Goal: Information Seeking & Learning: Find specific fact

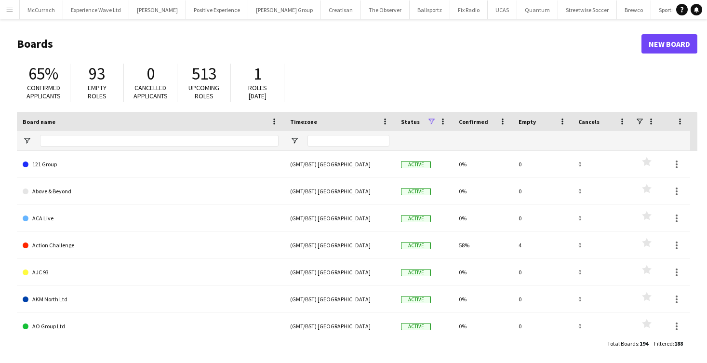
click at [13, 6] on app-icon "Menu" at bounding box center [10, 10] width 8 height 8
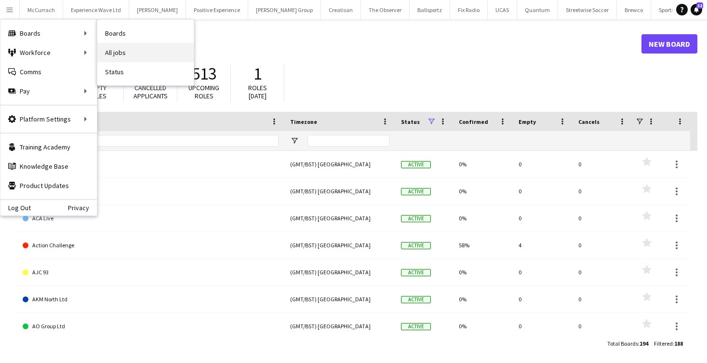
click at [118, 53] on link "All jobs" at bounding box center [145, 52] width 96 height 19
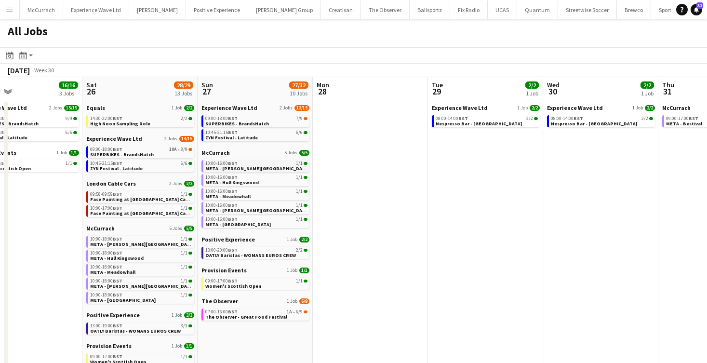
scroll to position [0, 264]
click at [244, 120] on div "09:00-18:00 BST 7/9" at bounding box center [256, 118] width 102 height 5
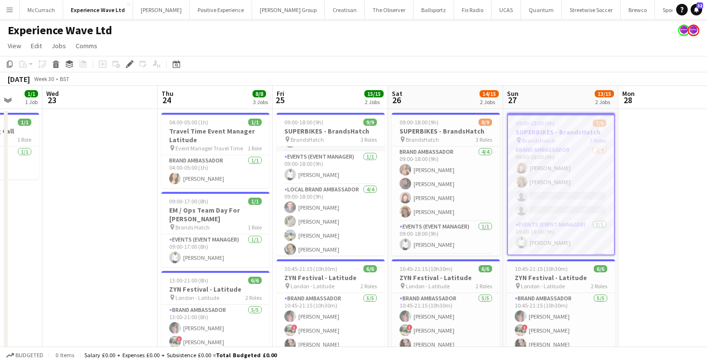
scroll to position [73, 0]
click at [313, 215] on app-card-role "Local Brand Ambassador 4/4 09:00-18:00 (9h) Luke Drewell Flavia Ramos Tanya Fai…" at bounding box center [331, 218] width 108 height 75
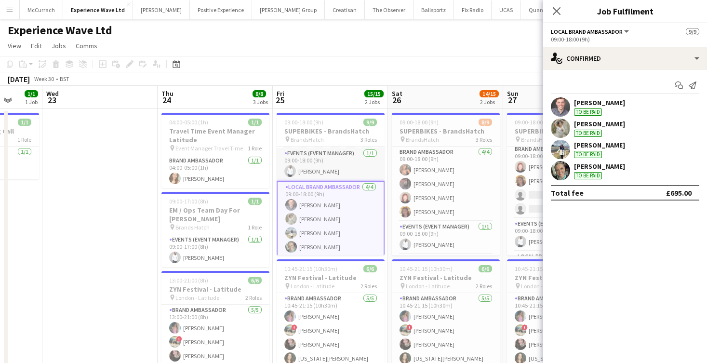
scroll to position [0, 0]
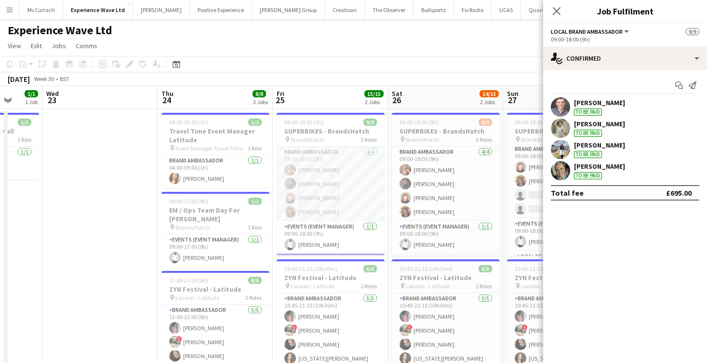
click at [329, 198] on app-card-role "Brand Ambassador 4/4 09:00-18:00 (9h) Molly-Anna Porter Lydia Bennett Lily Exal…" at bounding box center [331, 184] width 108 height 75
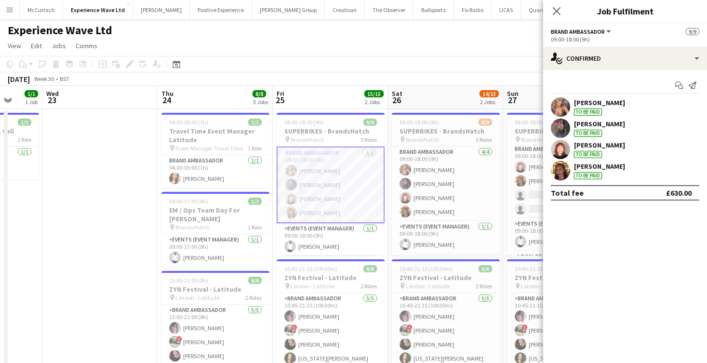
click at [595, 127] on div "Lydia Bennett" at bounding box center [599, 124] width 51 height 9
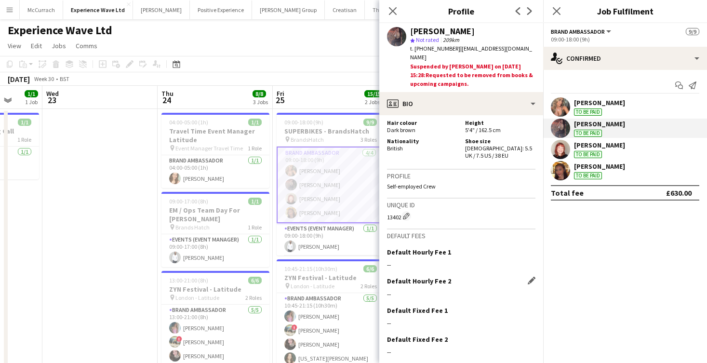
scroll to position [507, 0]
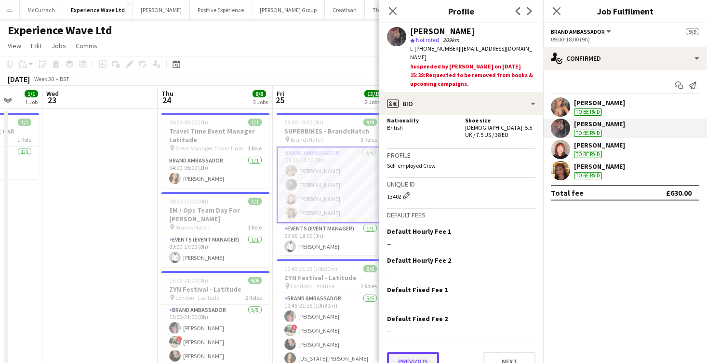
click at [414, 352] on button "Previous" at bounding box center [413, 361] width 52 height 19
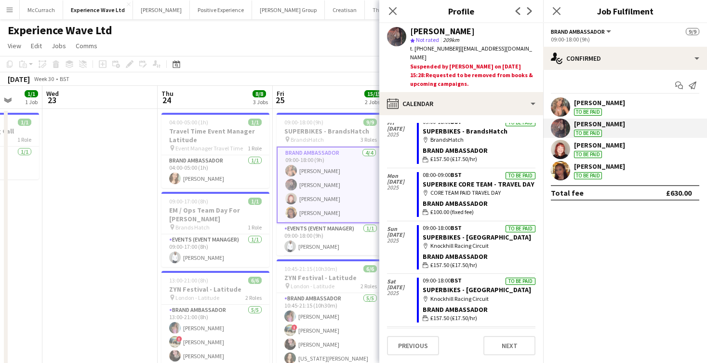
scroll to position [267, 0]
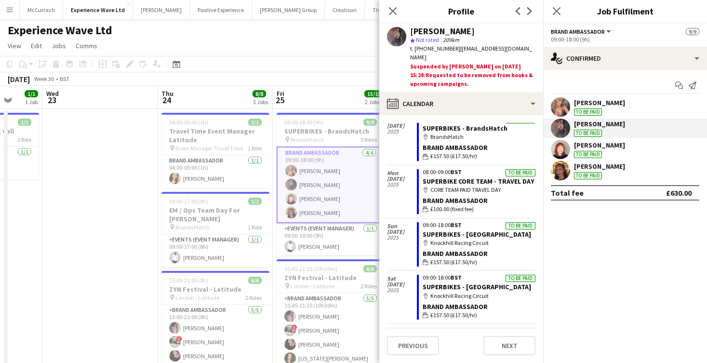
click at [613, 169] on div "Mollie NJOKU" at bounding box center [599, 166] width 51 height 9
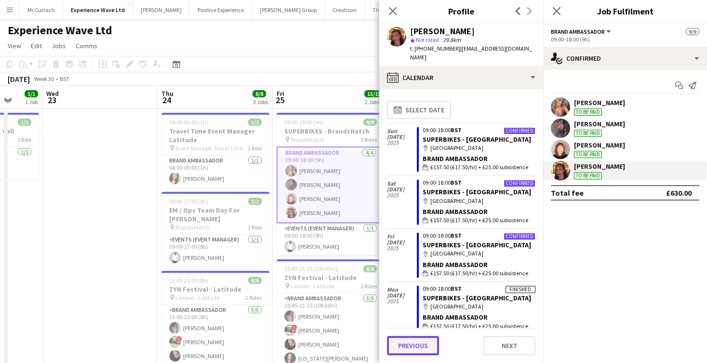
click at [430, 347] on button "Previous" at bounding box center [413, 345] width 52 height 19
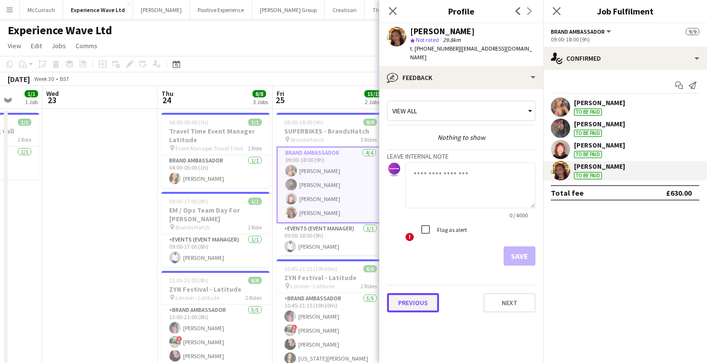
click at [423, 300] on button "Previous" at bounding box center [413, 302] width 52 height 19
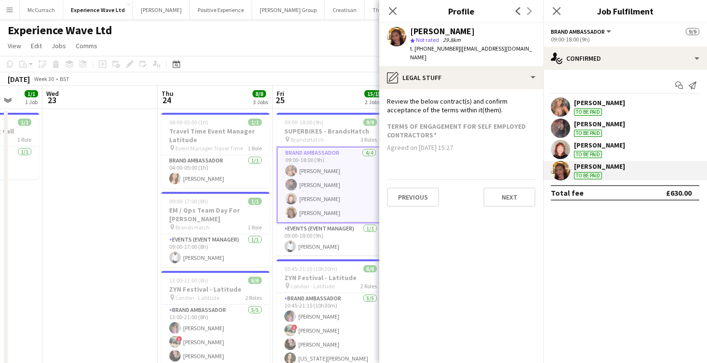
click at [634, 99] on div "Molly-Anna Porter To be paid" at bounding box center [625, 106] width 164 height 19
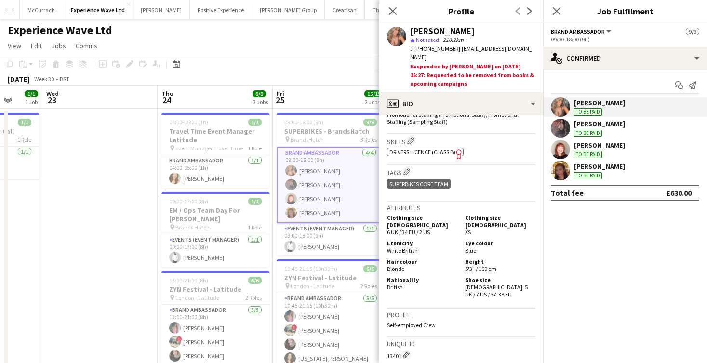
scroll to position [531, 0]
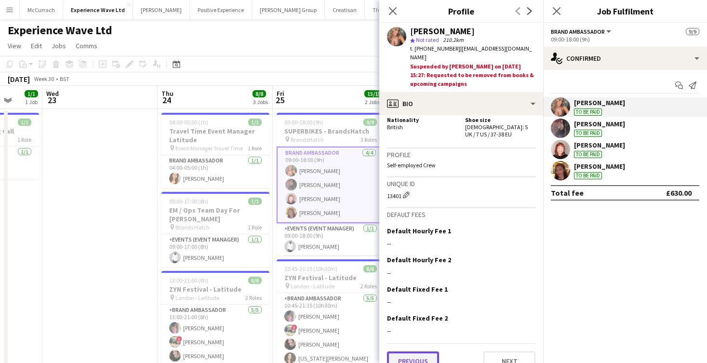
click at [410, 351] on button "Previous" at bounding box center [413, 360] width 52 height 19
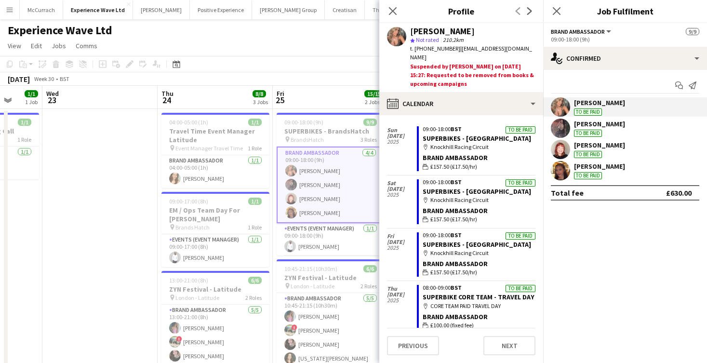
scroll to position [452, 0]
click at [559, 11] on icon "Close pop-in" at bounding box center [556, 10] width 9 height 9
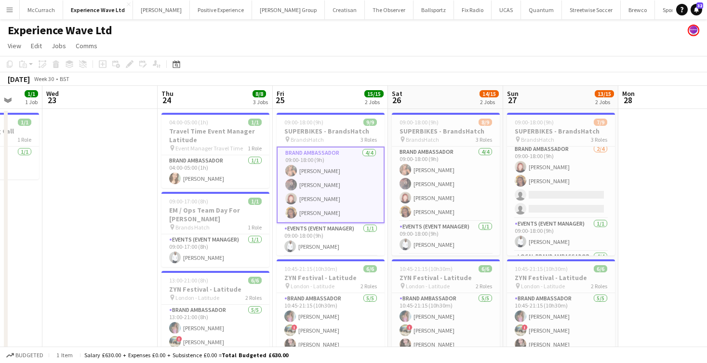
click at [5, 12] on button "Menu" at bounding box center [9, 9] width 19 height 19
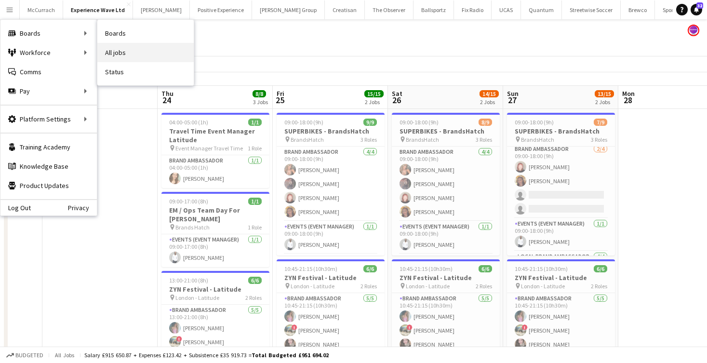
click at [123, 53] on link "All jobs" at bounding box center [145, 52] width 96 height 19
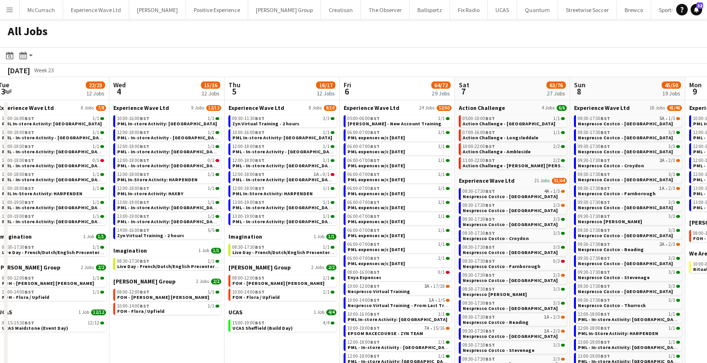
scroll to position [0, 235]
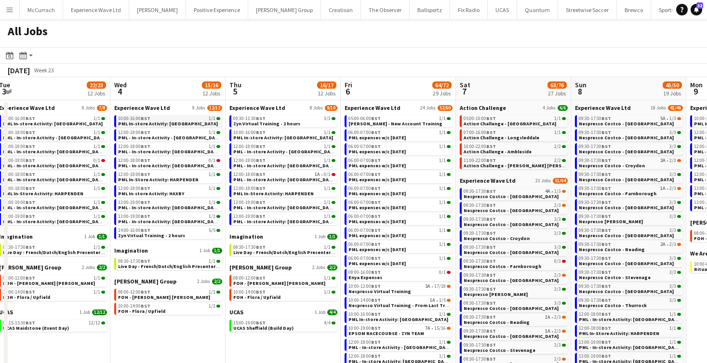
click at [183, 127] on app-brief-job-card "10:00-16:00 BST 1/1 PML In-store Activity: BIRMINGHAM" at bounding box center [168, 121] width 108 height 12
click at [197, 118] on div "10:00-16:00 BST 1/1" at bounding box center [169, 118] width 102 height 5
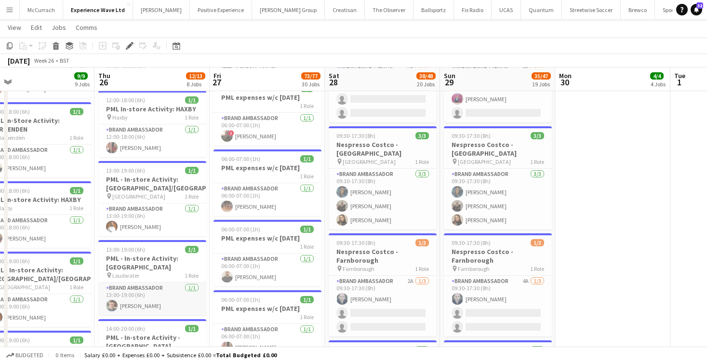
scroll to position [0, 251]
click at [144, 301] on app-card-role "Brand Ambassador 1/1 13:00-19:00 (6h) Gareth Griffin" at bounding box center [153, 298] width 108 height 33
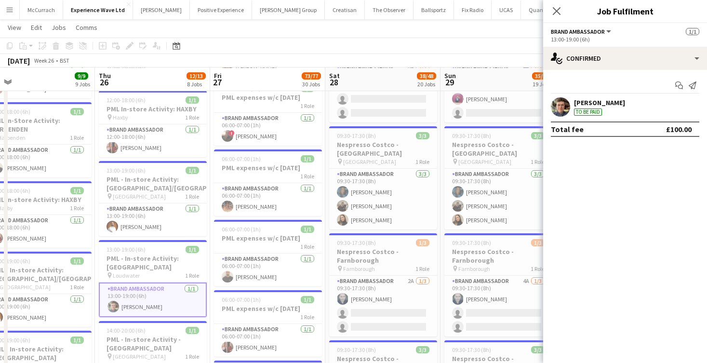
click at [596, 107] on div "Gareth Griffin To be paid" at bounding box center [599, 106] width 51 height 17
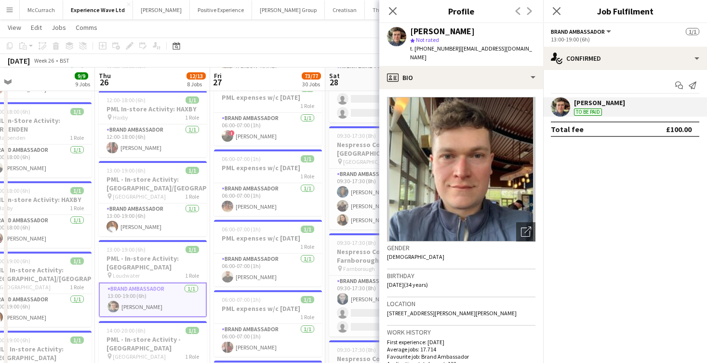
scroll to position [503, 0]
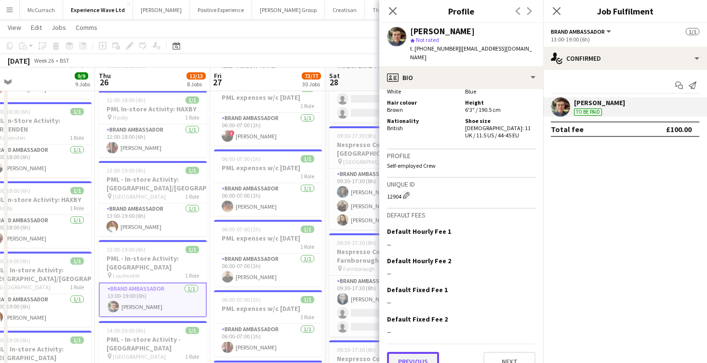
click at [412, 352] on button "Previous" at bounding box center [413, 361] width 52 height 19
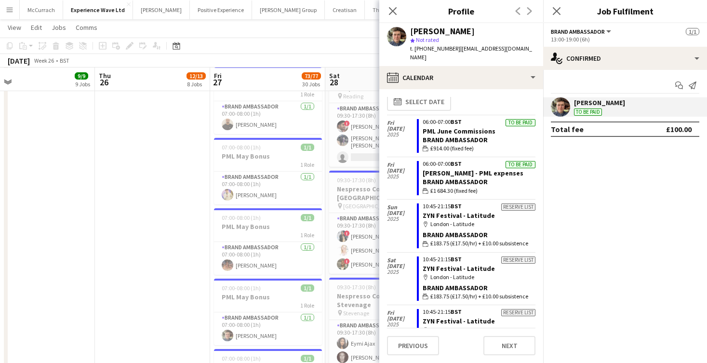
scroll to position [0, 0]
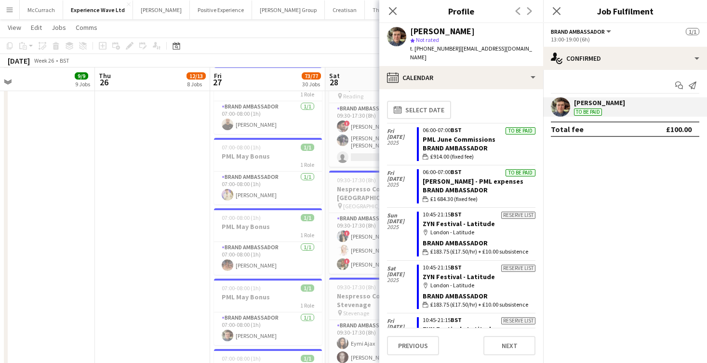
click at [393, 17] on div "Close pop-in" at bounding box center [392, 11] width 27 height 22
click at [396, 11] on icon "Close pop-in" at bounding box center [392, 10] width 9 height 9
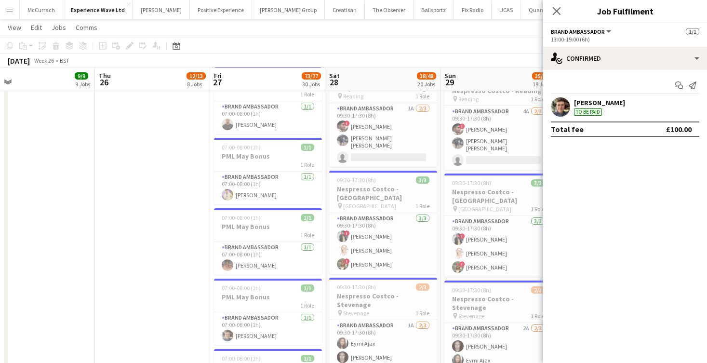
click at [569, 103] on div at bounding box center [560, 106] width 19 height 19
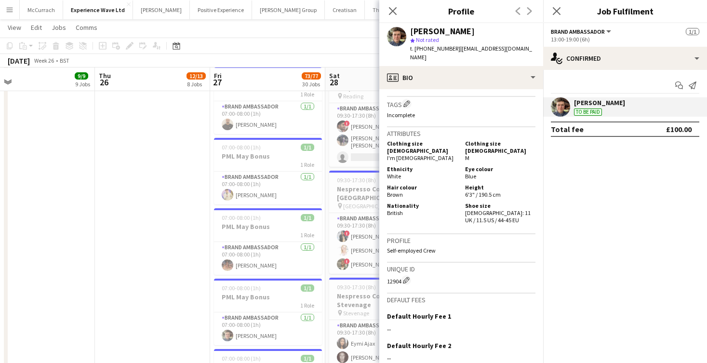
scroll to position [503, 0]
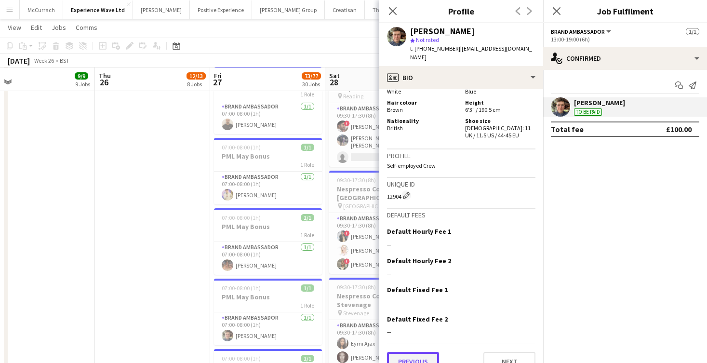
click at [422, 352] on button "Previous" at bounding box center [413, 361] width 52 height 19
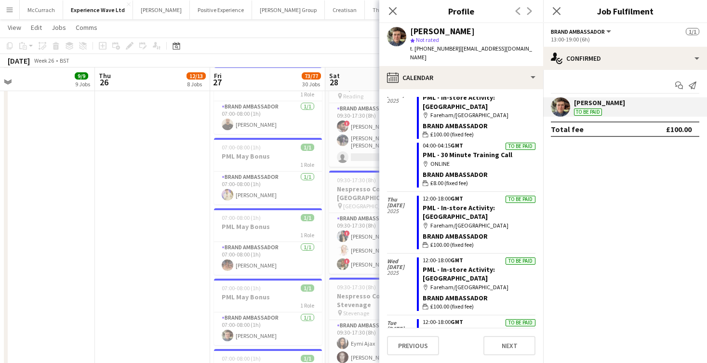
scroll to position [6260, 0]
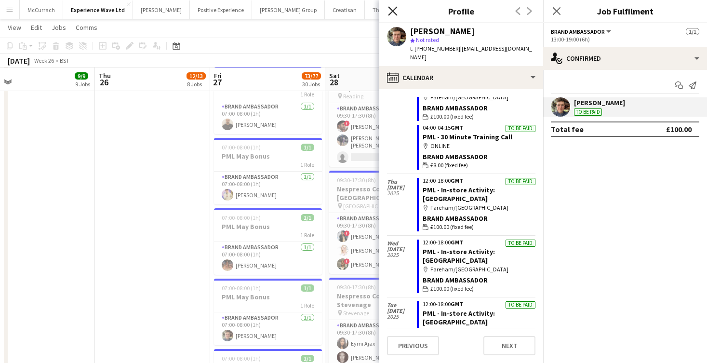
click at [396, 13] on icon "Close pop-in" at bounding box center [392, 10] width 9 height 9
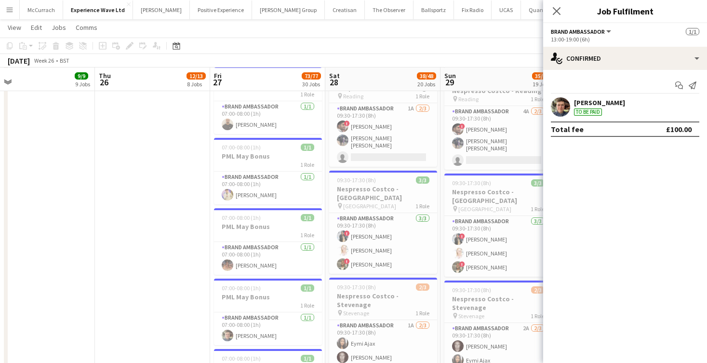
click at [10, 8] on app-icon "Menu" at bounding box center [10, 10] width 8 height 8
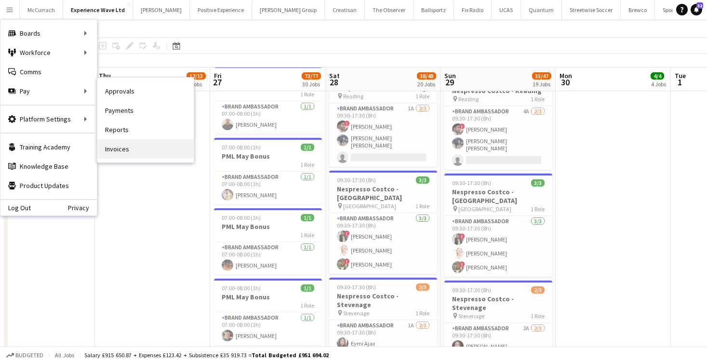
click at [136, 147] on link "Invoices" at bounding box center [145, 148] width 96 height 19
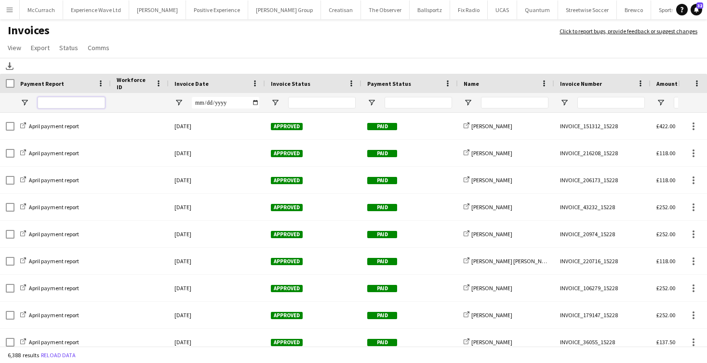
click at [93, 105] on input "Payment Report Filter Input" at bounding box center [71, 103] width 67 height 12
click at [506, 107] on input "Name Filter Input" at bounding box center [514, 103] width 67 height 12
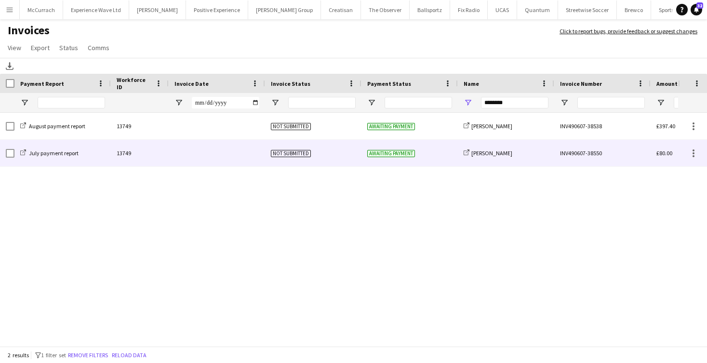
click at [171, 153] on div at bounding box center [217, 153] width 96 height 27
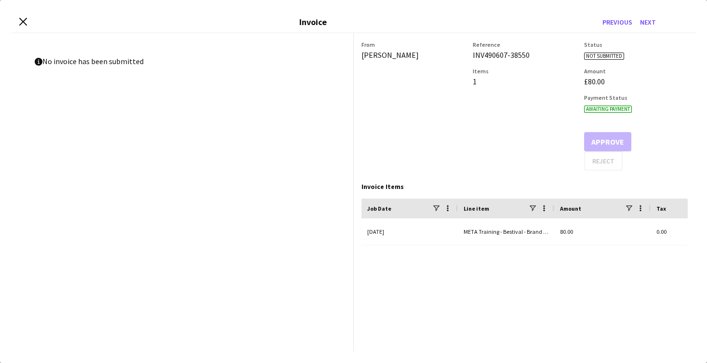
click at [28, 21] on div "Close invoice dialog Invoice Previous Next" at bounding box center [354, 23] width 684 height 22
click at [21, 20] on icon "Close invoice dialog" at bounding box center [22, 21] width 9 height 9
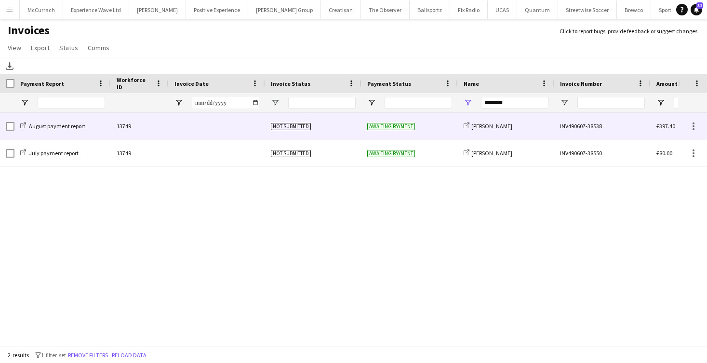
click at [99, 124] on div "August payment report" at bounding box center [62, 126] width 96 height 27
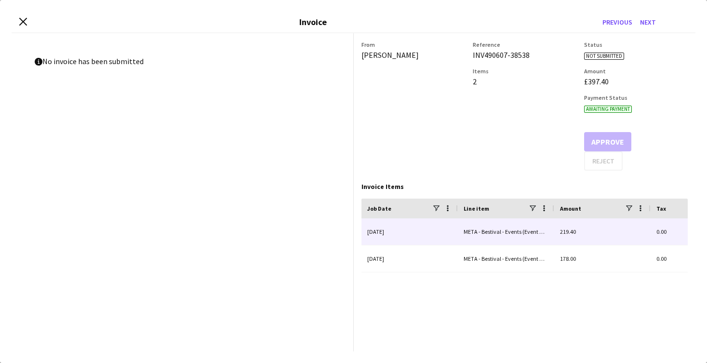
click at [482, 233] on div "META - Bestival - Events (Event Manager) (salary)" at bounding box center [506, 231] width 96 height 27
click at [488, 233] on div "META - Bestival - Events (Event Manager) (salary)" at bounding box center [506, 231] width 96 height 27
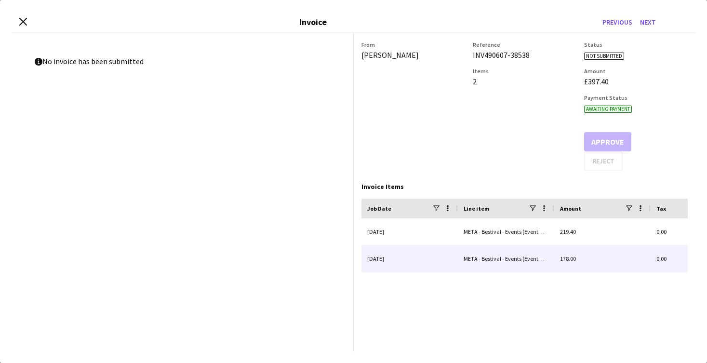
click at [599, 256] on div "178.00" at bounding box center [602, 258] width 96 height 27
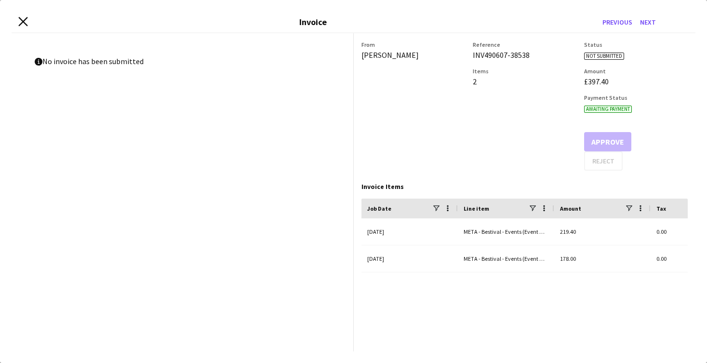
click at [23, 21] on icon at bounding box center [22, 21] width 9 height 9
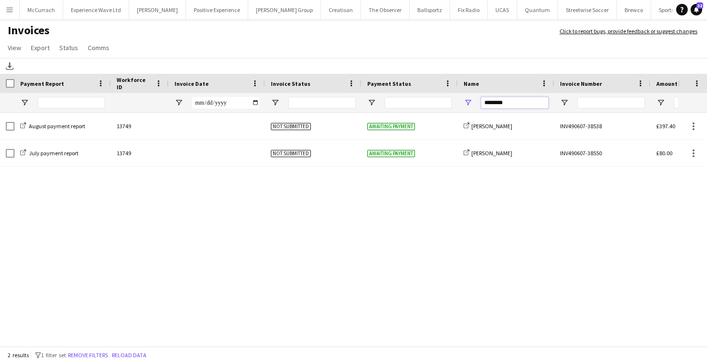
drag, startPoint x: 509, startPoint y: 104, endPoint x: 415, endPoint y: 99, distance: 94.6
click at [415, 99] on div at bounding box center [470, 102] width 940 height 19
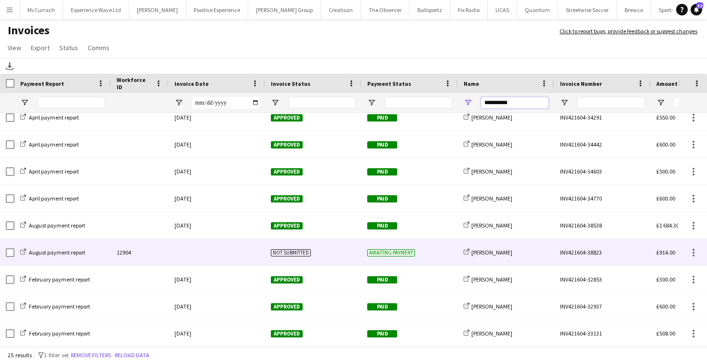
scroll to position [27, 0]
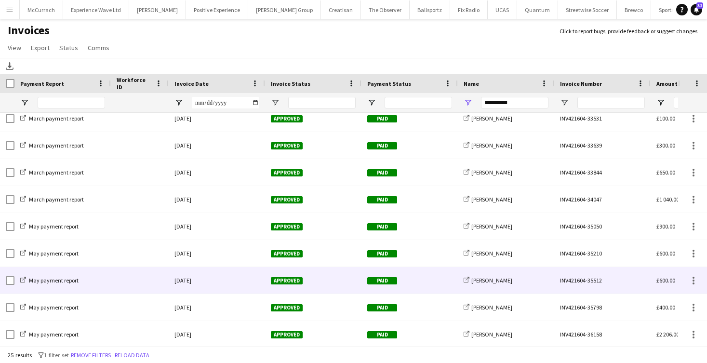
click at [406, 278] on div "Paid" at bounding box center [409, 280] width 96 height 27
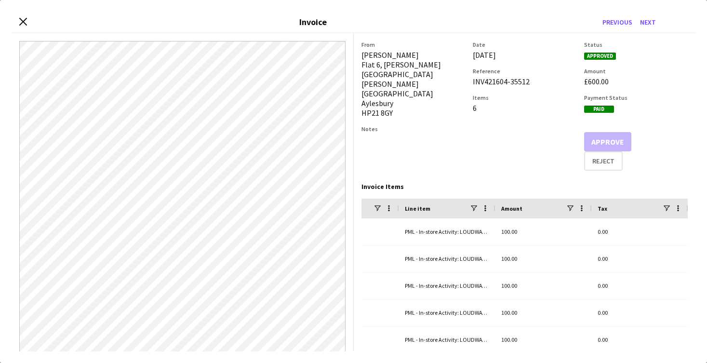
click at [29, 17] on div "Close invoice dialog Invoice Previous Next" at bounding box center [354, 23] width 684 height 22
click at [23, 19] on icon "Close invoice dialog" at bounding box center [22, 21] width 9 height 9
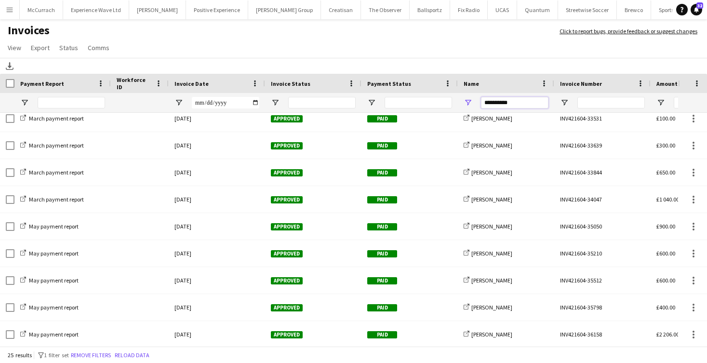
drag, startPoint x: 528, startPoint y: 101, endPoint x: 421, endPoint y: 101, distance: 106.5
click at [421, 101] on div at bounding box center [470, 102] width 940 height 19
type input "*****"
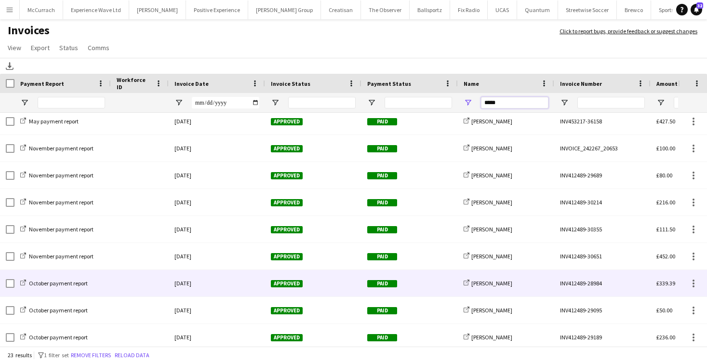
scroll to position [344, 0]
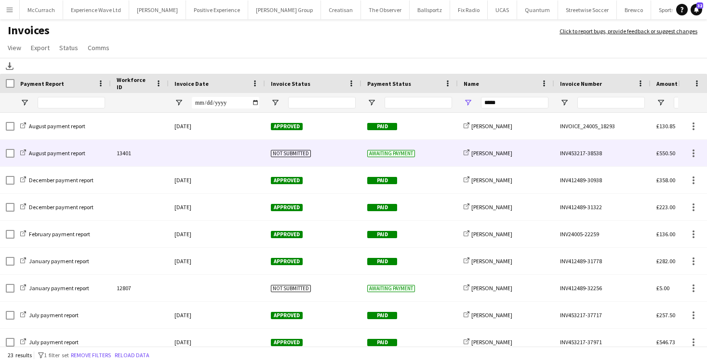
click at [520, 155] on div "share-external-link-1 Molly-Anna Porter" at bounding box center [506, 153] width 96 height 27
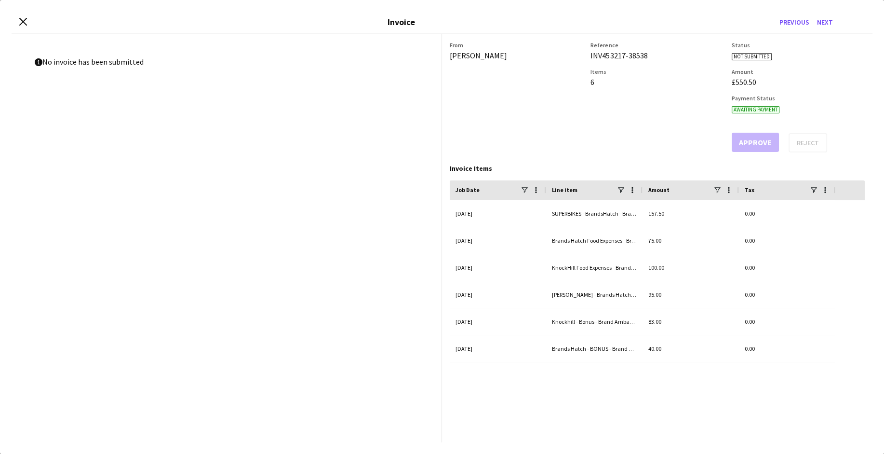
click at [27, 22] on div "Close invoice dialog Invoice Previous Next" at bounding box center [442, 23] width 861 height 22
click at [25, 17] on icon "Close invoice dialog" at bounding box center [22, 21] width 9 height 9
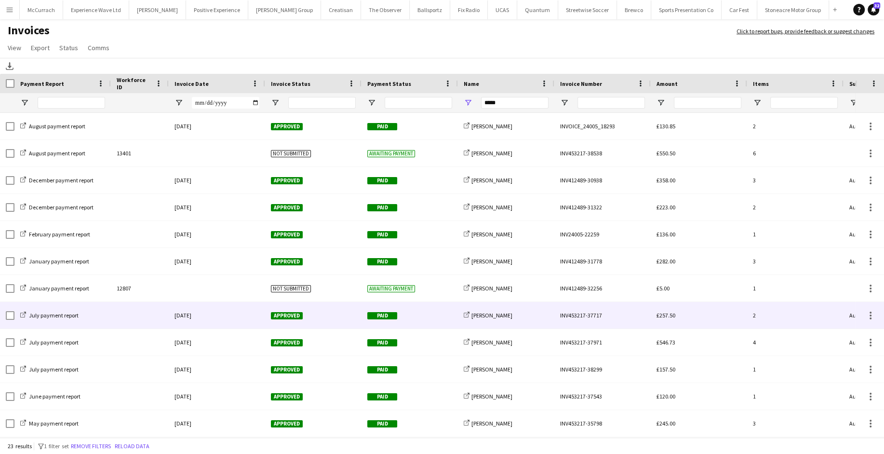
click at [429, 315] on div "Paid" at bounding box center [409, 315] width 96 height 27
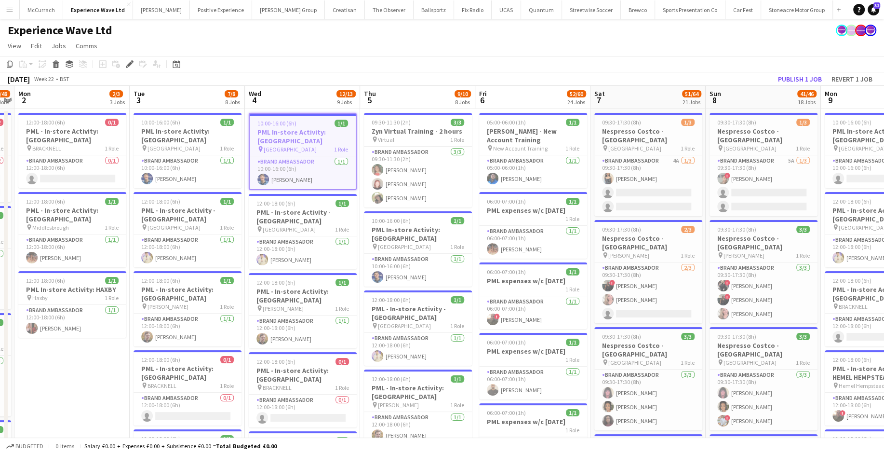
click at [11, 8] on app-icon "Menu" at bounding box center [10, 10] width 8 height 8
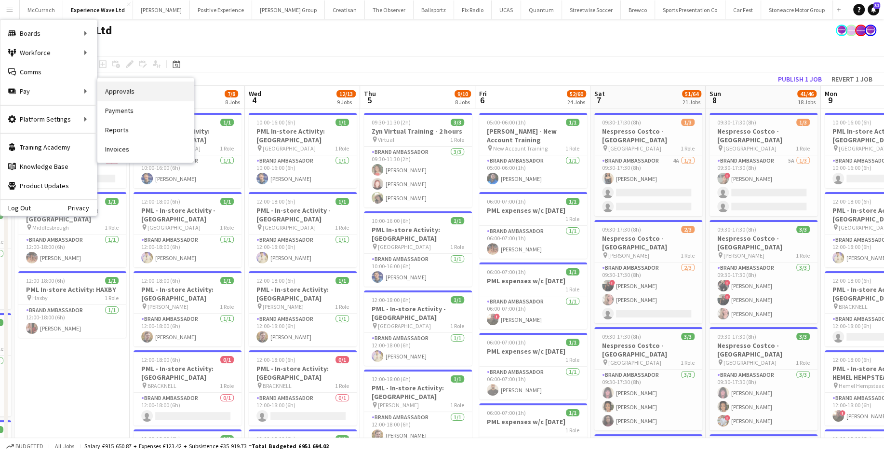
click at [117, 98] on link "Approvals" at bounding box center [145, 90] width 96 height 19
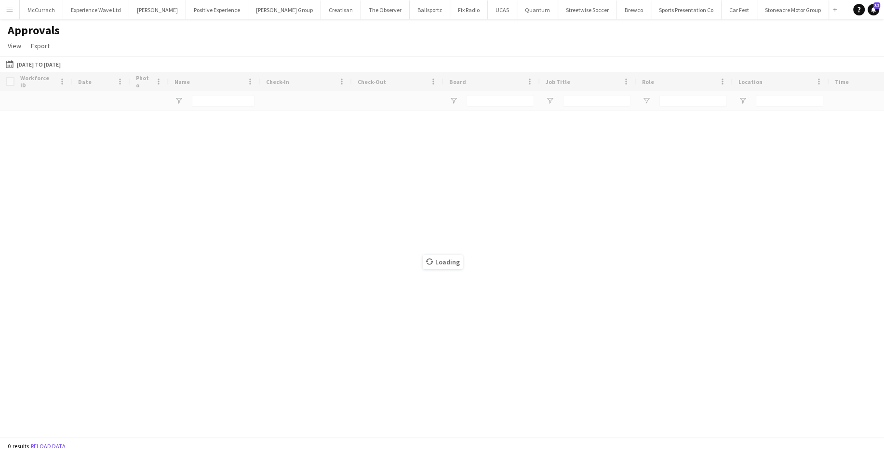
click at [11, 3] on button "Menu" at bounding box center [9, 9] width 19 height 19
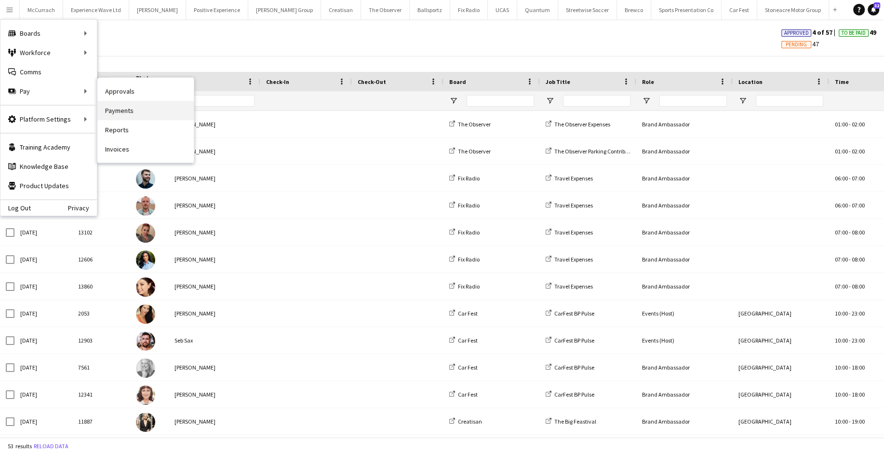
click at [127, 115] on link "Payments" at bounding box center [145, 110] width 96 height 19
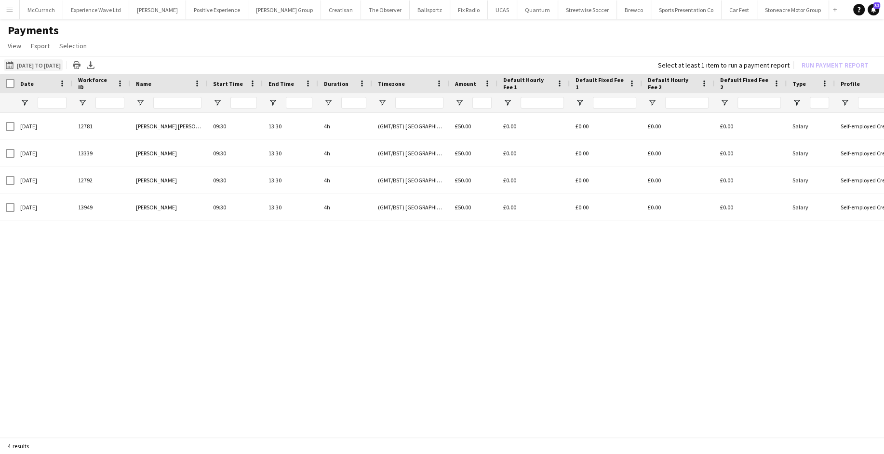
click at [35, 67] on button "16-08-2025 to 22-08-2025 16-08-2025 to 22-08-2025" at bounding box center [33, 65] width 59 height 12
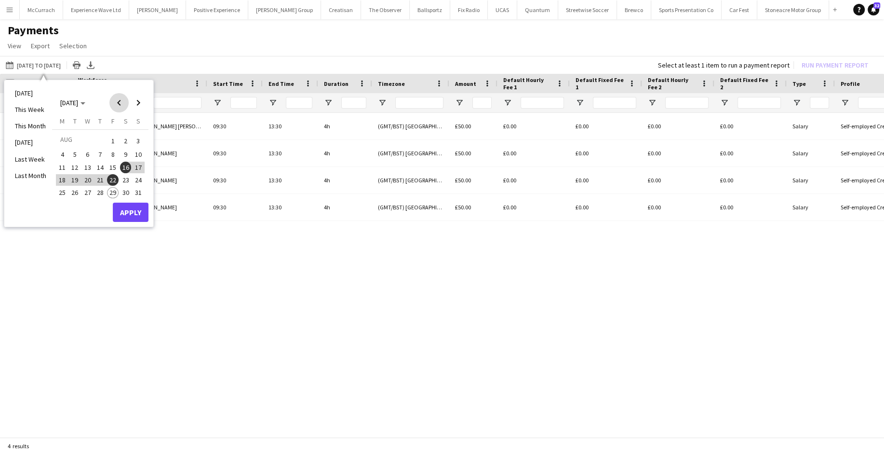
click at [114, 106] on span "Previous month" at bounding box center [118, 102] width 19 height 19
click at [139, 141] on span "1" at bounding box center [139, 140] width 12 height 13
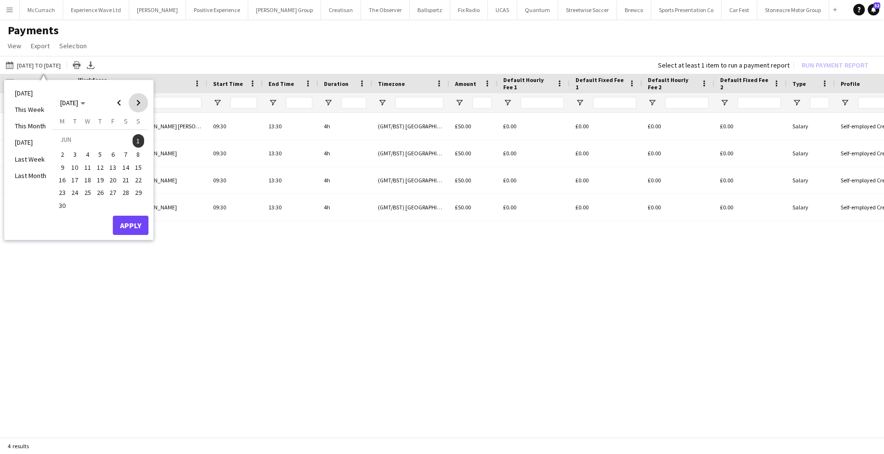
click at [139, 109] on span "Next month" at bounding box center [138, 102] width 19 height 19
click at [114, 177] on span "22" at bounding box center [113, 180] width 12 height 12
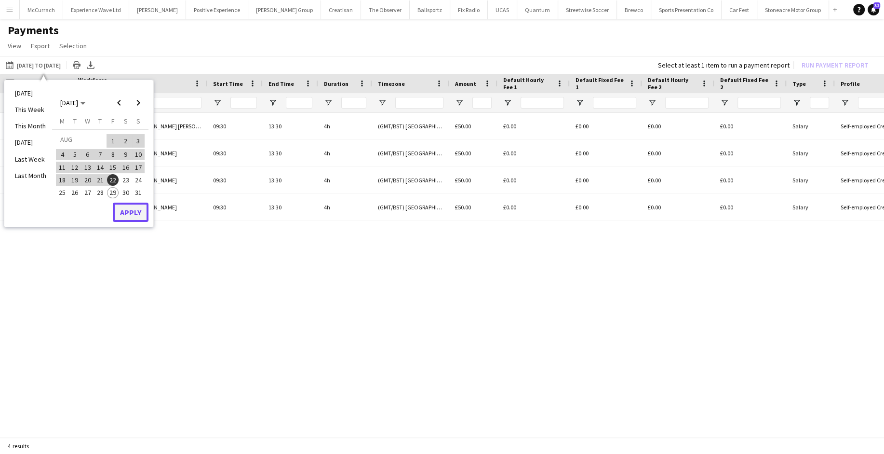
click at [139, 213] on button "Apply" at bounding box center [131, 211] width 36 height 19
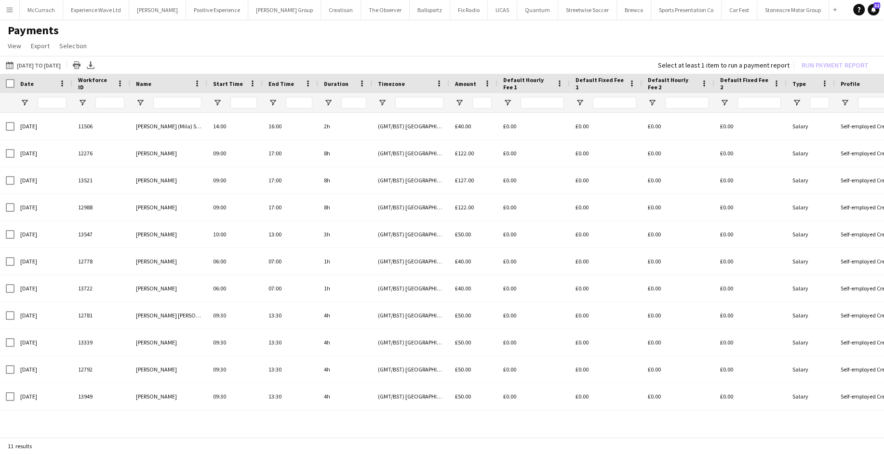
click at [11, 12] on app-icon "Menu" at bounding box center [10, 10] width 8 height 8
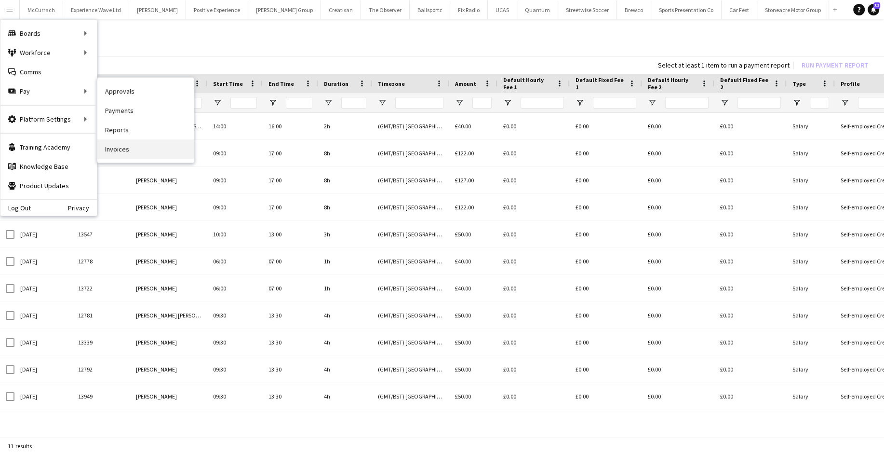
click at [127, 158] on link "Invoices" at bounding box center [145, 148] width 96 height 19
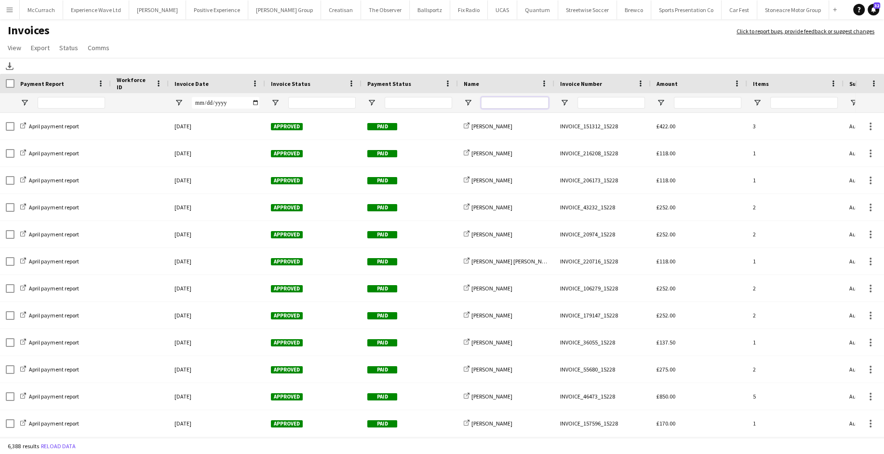
click at [505, 103] on input "Name Filter Input" at bounding box center [514, 103] width 67 height 12
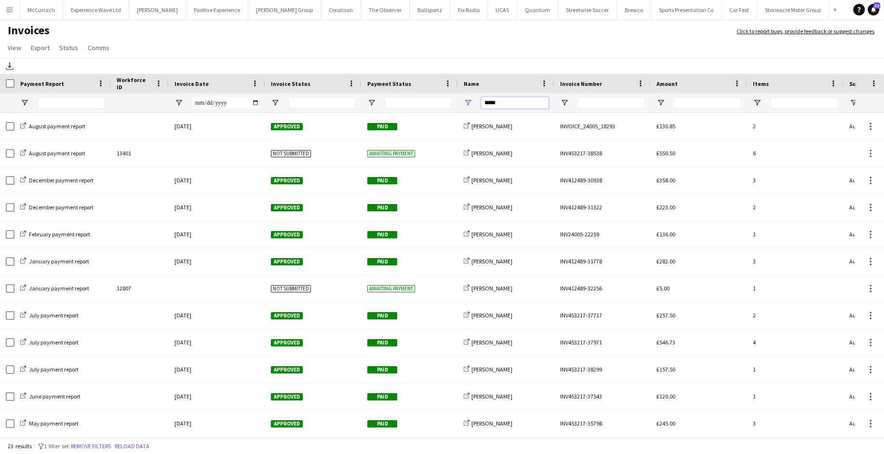
click at [512, 100] on input "*****" at bounding box center [514, 103] width 67 height 12
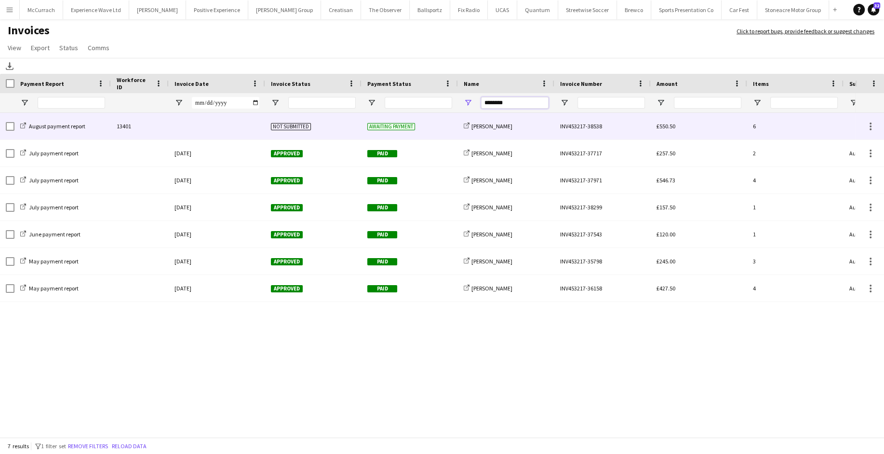
type input "********"
click at [665, 129] on span "£550.50" at bounding box center [665, 125] width 19 height 7
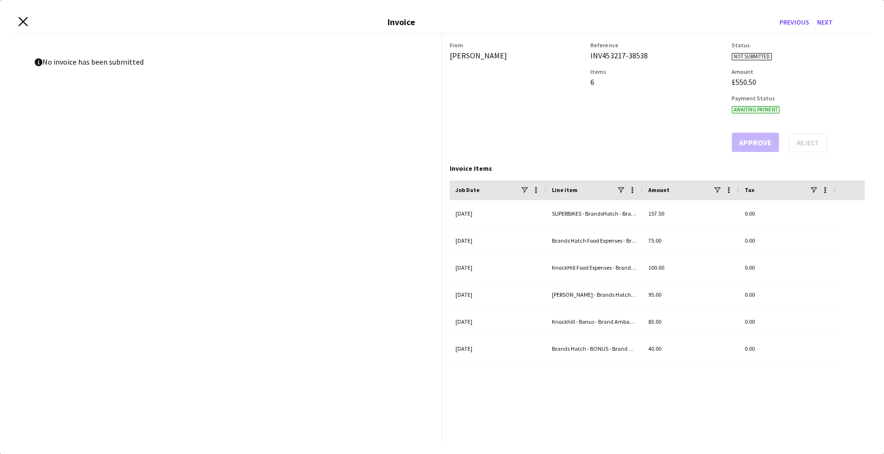
click at [25, 21] on icon "Close invoice dialog" at bounding box center [22, 21] width 9 height 9
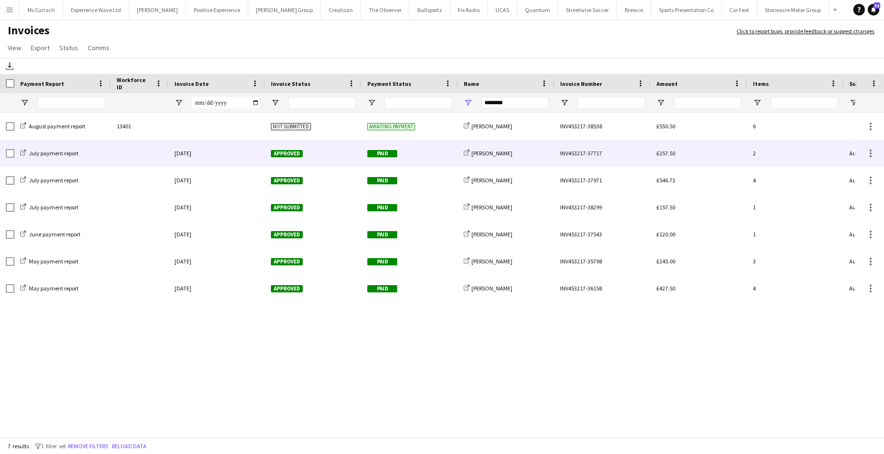
click at [334, 159] on div "Approved" at bounding box center [313, 153] width 96 height 27
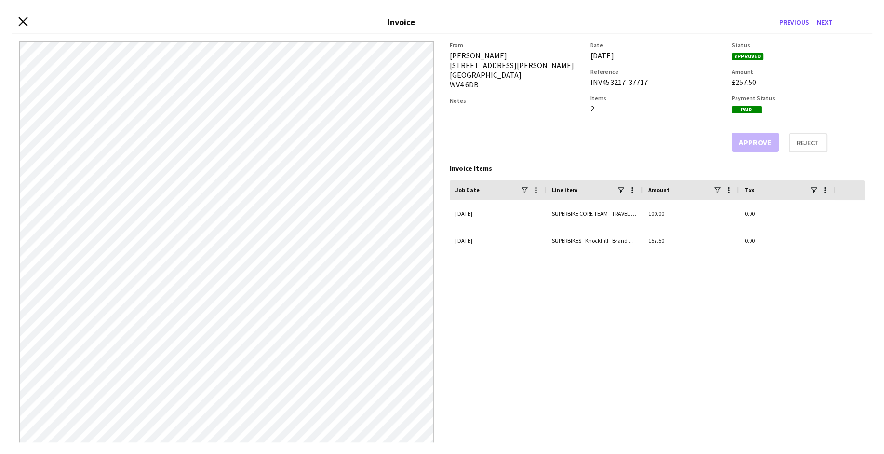
click at [24, 22] on icon at bounding box center [22, 21] width 9 height 9
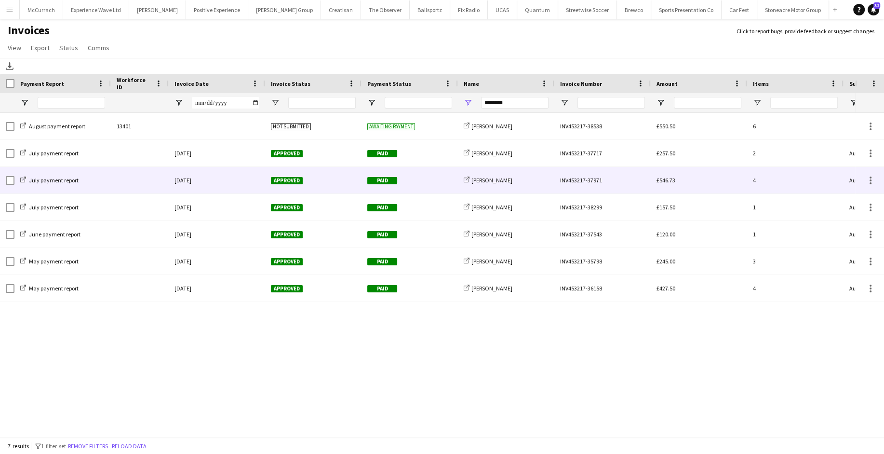
click at [212, 184] on div "15-July-2025" at bounding box center [217, 180] width 96 height 27
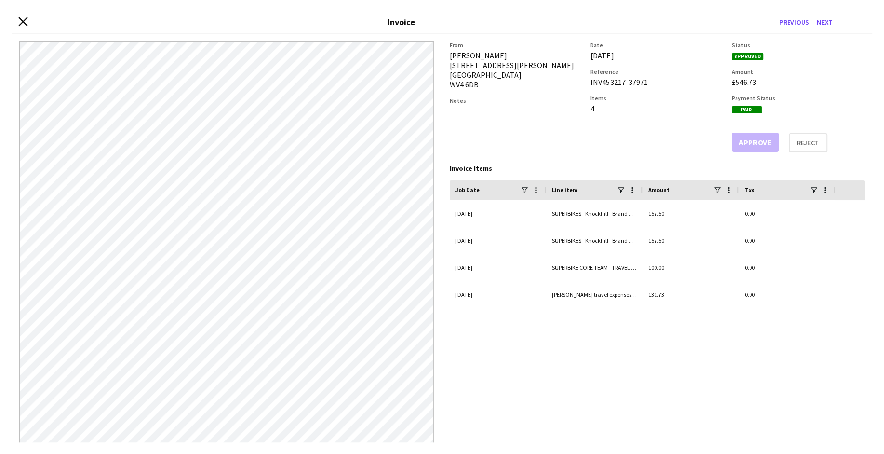
click at [26, 18] on icon at bounding box center [22, 21] width 9 height 9
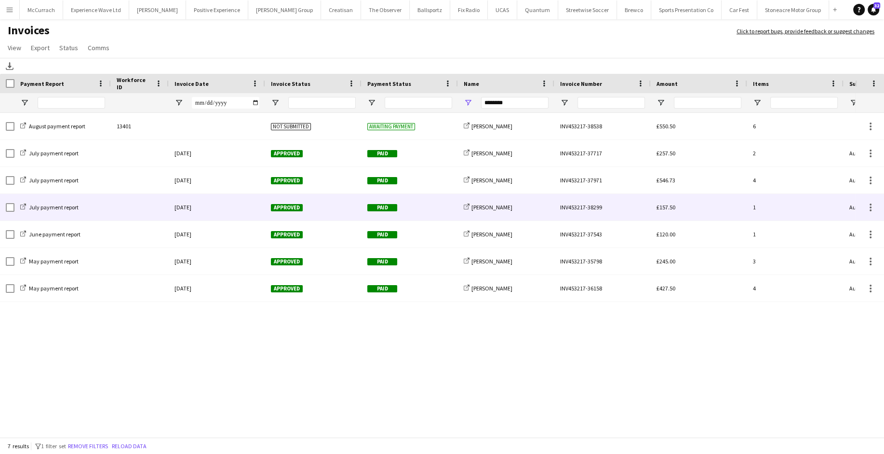
click at [318, 204] on div "Approved" at bounding box center [313, 207] width 96 height 27
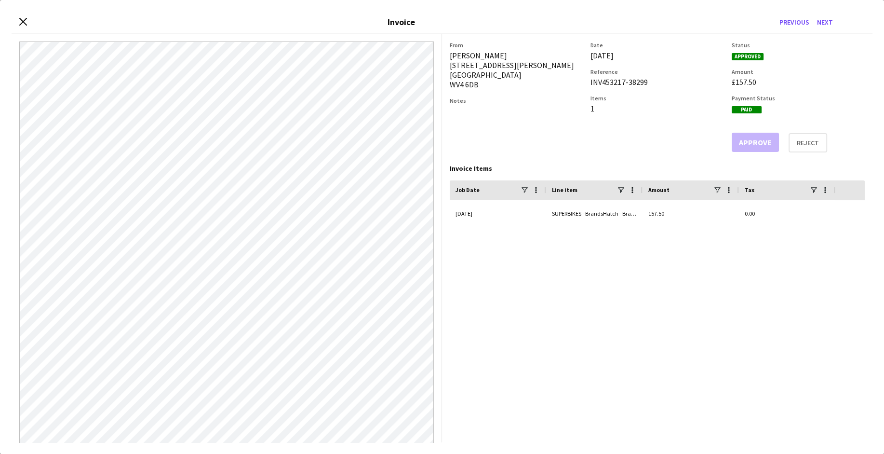
click at [27, 15] on div "Close invoice dialog Invoice Previous Next" at bounding box center [442, 23] width 861 height 22
click at [23, 22] on icon "Close invoice dialog" at bounding box center [22, 21] width 9 height 9
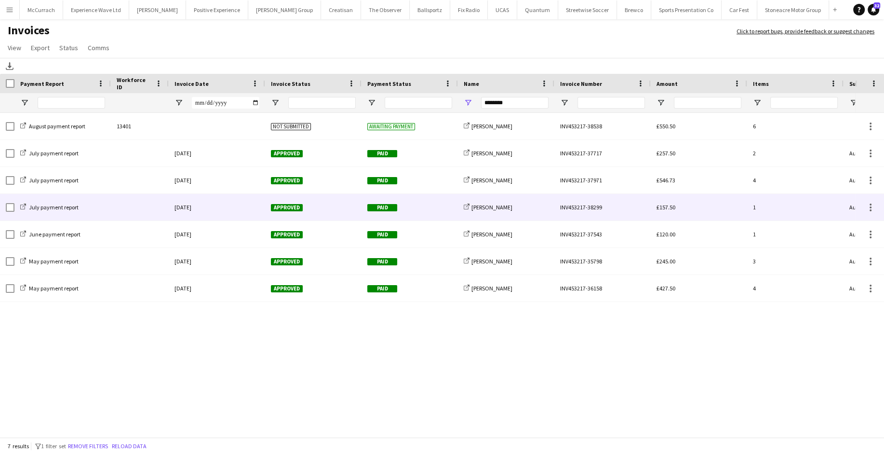
click at [449, 204] on div "Paid" at bounding box center [409, 207] width 96 height 27
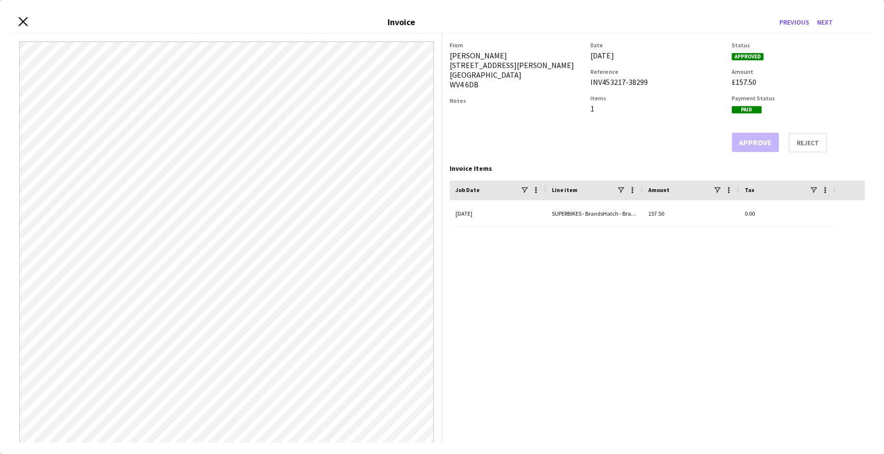
click at [23, 26] on app-icon "Close invoice dialog" at bounding box center [22, 22] width 9 height 11
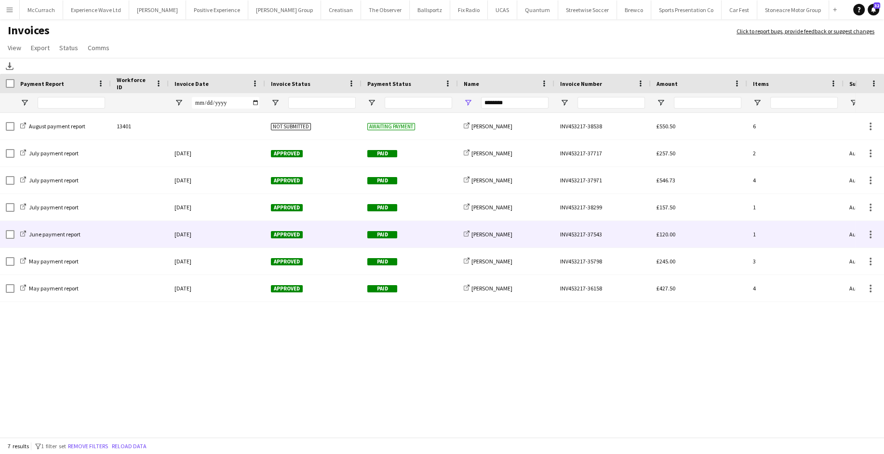
click at [403, 241] on div "Paid" at bounding box center [409, 234] width 96 height 27
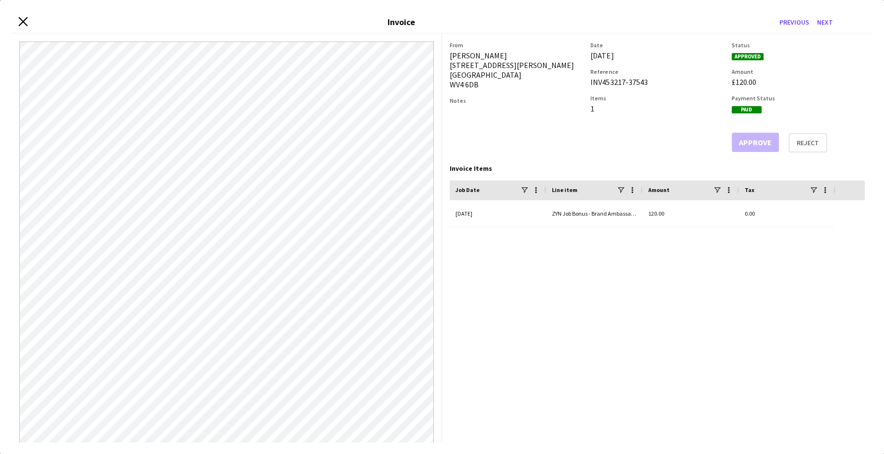
click at [22, 18] on icon "Close invoice dialog" at bounding box center [22, 21] width 9 height 9
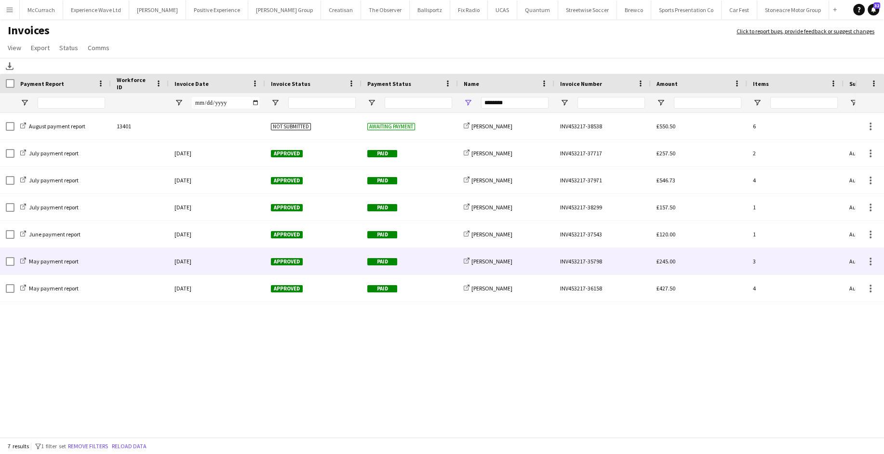
click at [331, 267] on div "Approved" at bounding box center [313, 261] width 96 height 27
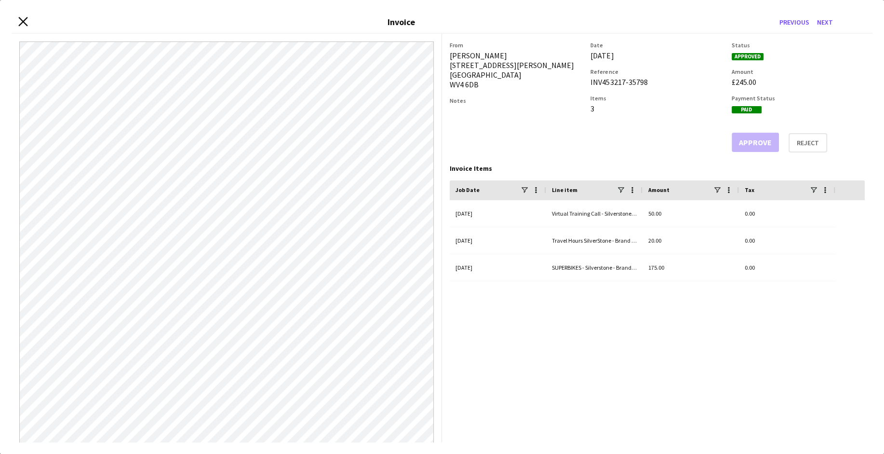
click at [24, 19] on icon at bounding box center [22, 21] width 9 height 9
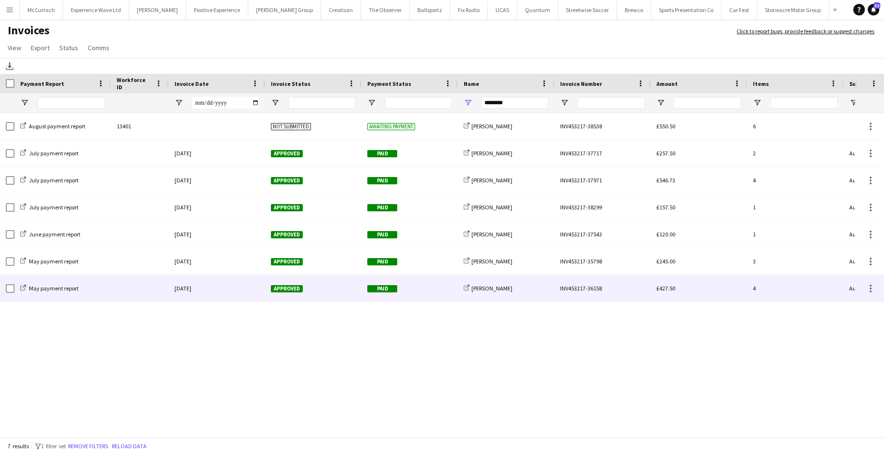
click at [389, 291] on span "Paid" at bounding box center [382, 288] width 30 height 7
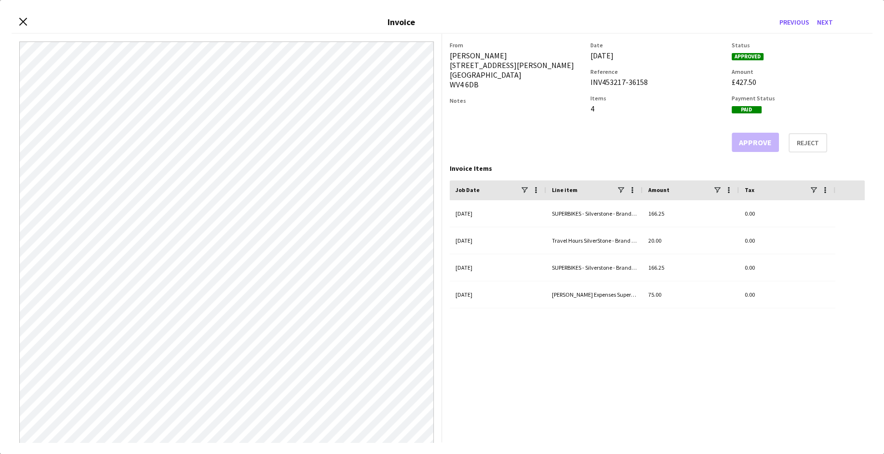
click at [24, 17] on div "Close invoice dialog Invoice Previous Next" at bounding box center [442, 23] width 861 height 22
click at [24, 27] on div "Close invoice dialog Invoice Previous Next" at bounding box center [442, 23] width 861 height 22
click at [20, 21] on icon "Close invoice dialog" at bounding box center [22, 21] width 9 height 9
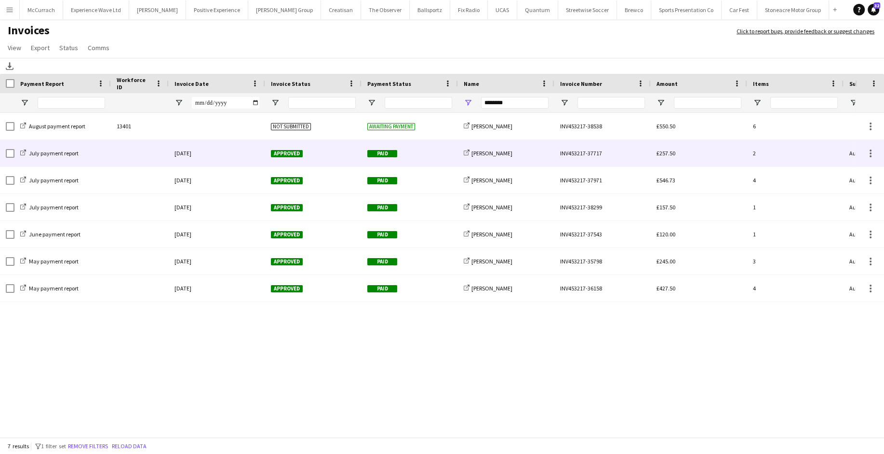
click at [459, 164] on div "share-external-link-1 Molly-Anna Porter" at bounding box center [506, 153] width 96 height 27
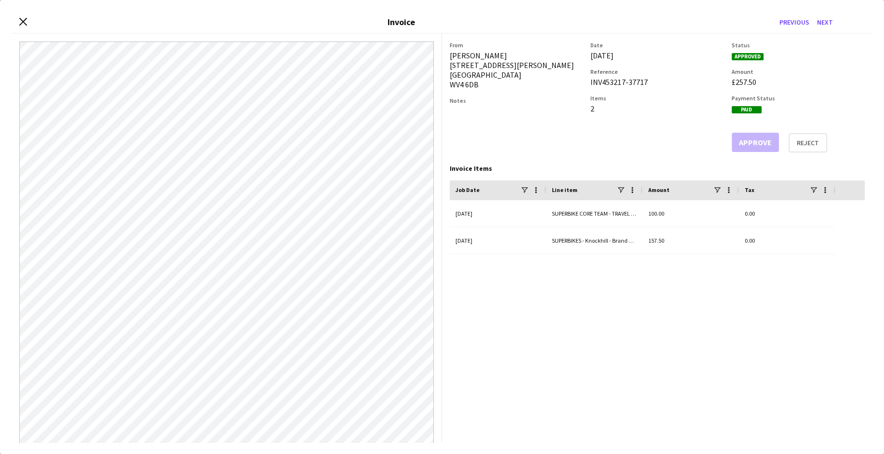
click at [29, 19] on div "Close invoice dialog Invoice Previous Next" at bounding box center [442, 23] width 861 height 22
click at [23, 21] on icon at bounding box center [22, 21] width 9 height 9
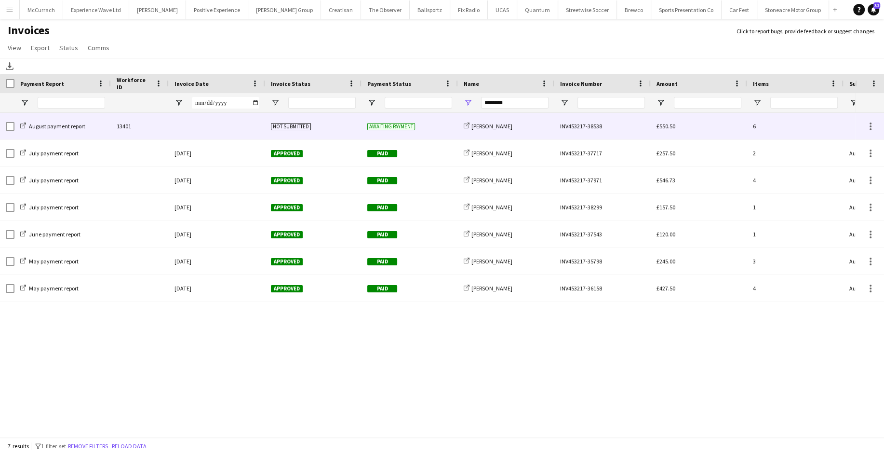
click at [460, 124] on div "share-external-link-1 Molly-Anna Porter" at bounding box center [506, 126] width 96 height 27
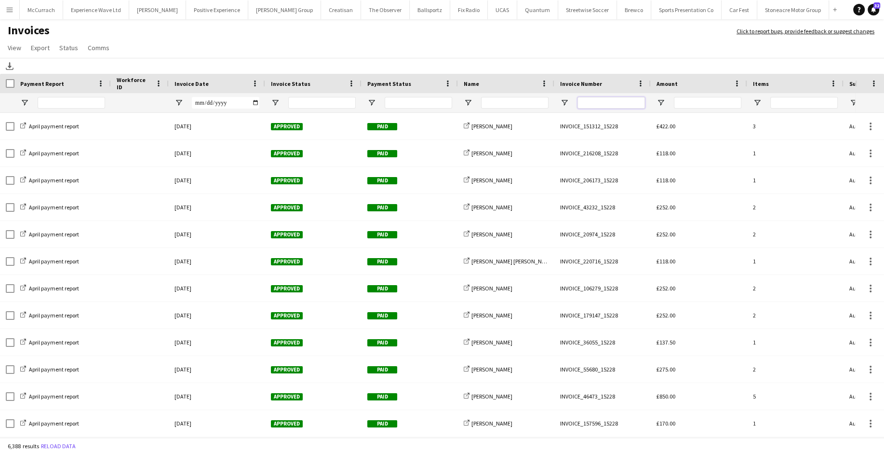
click at [600, 105] on input "Invoice Number Filter Input" at bounding box center [610, 103] width 67 height 12
click at [512, 104] on input "Name Filter Input" at bounding box center [514, 103] width 67 height 12
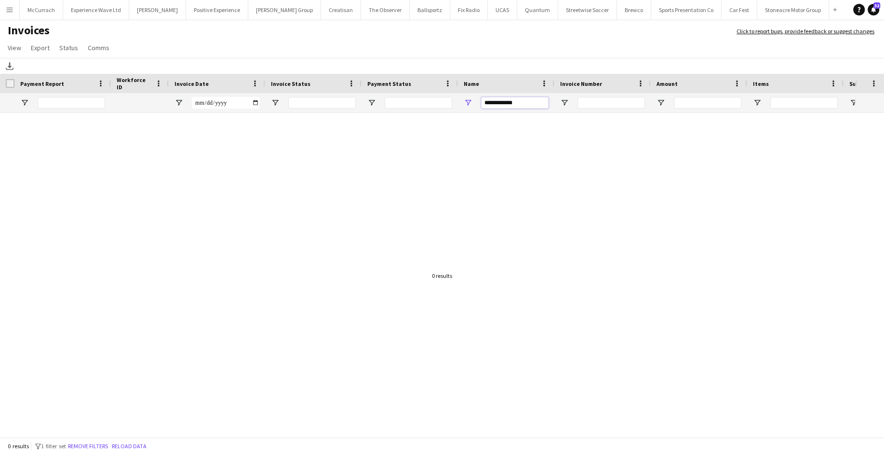
click at [502, 103] on input "**********" at bounding box center [514, 103] width 67 height 12
click at [524, 101] on input "**********" at bounding box center [514, 103] width 67 height 12
click at [537, 99] on input "**********" at bounding box center [514, 103] width 67 height 12
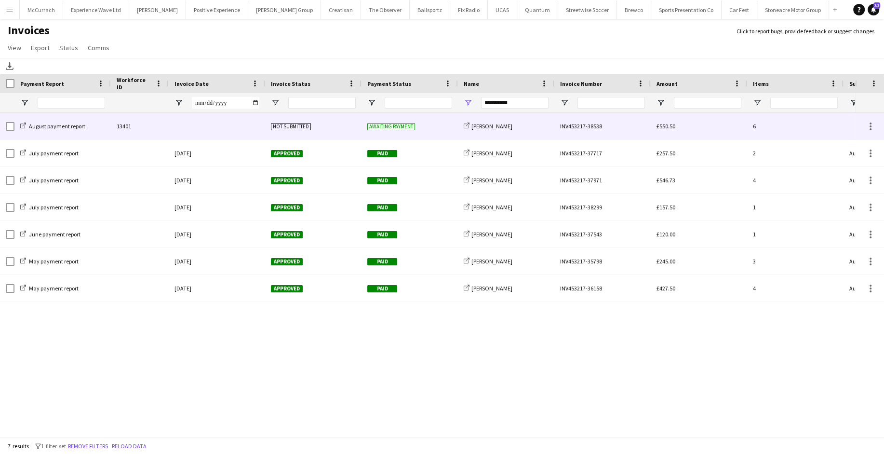
click at [581, 133] on div "INV453217-38538" at bounding box center [602, 126] width 96 height 27
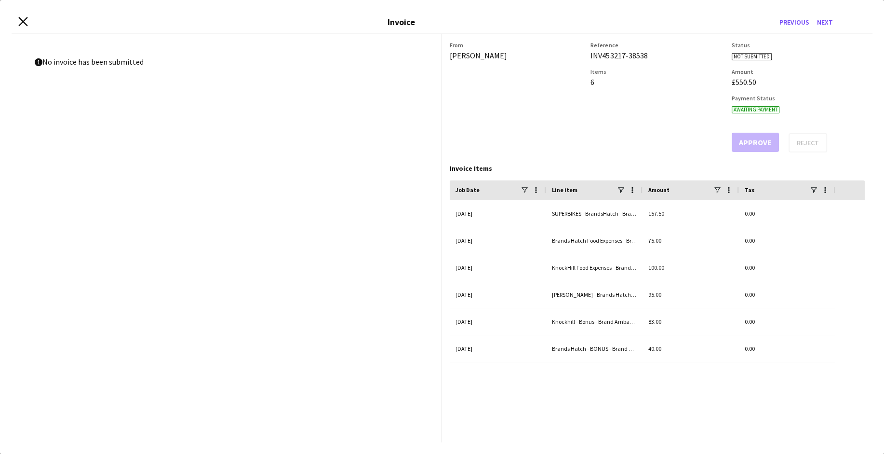
click at [24, 19] on icon "Close invoice dialog" at bounding box center [22, 21] width 9 height 9
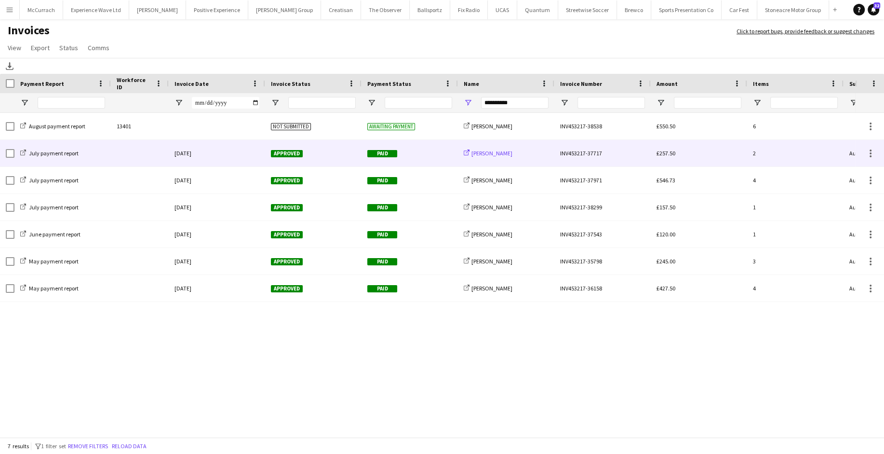
click at [500, 155] on span "Molly-Anna Porter" at bounding box center [491, 152] width 41 height 7
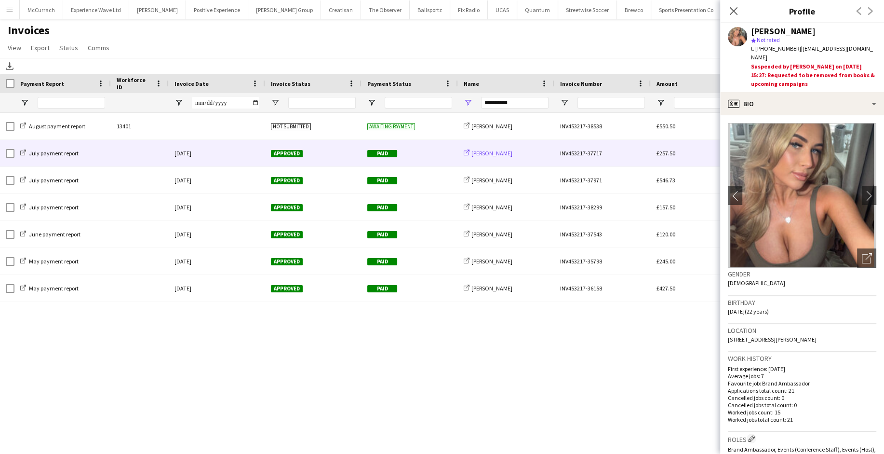
click at [500, 155] on span "Molly-Anna Porter" at bounding box center [491, 152] width 41 height 7
click at [558, 152] on div "INV453217-37717" at bounding box center [602, 153] width 96 height 27
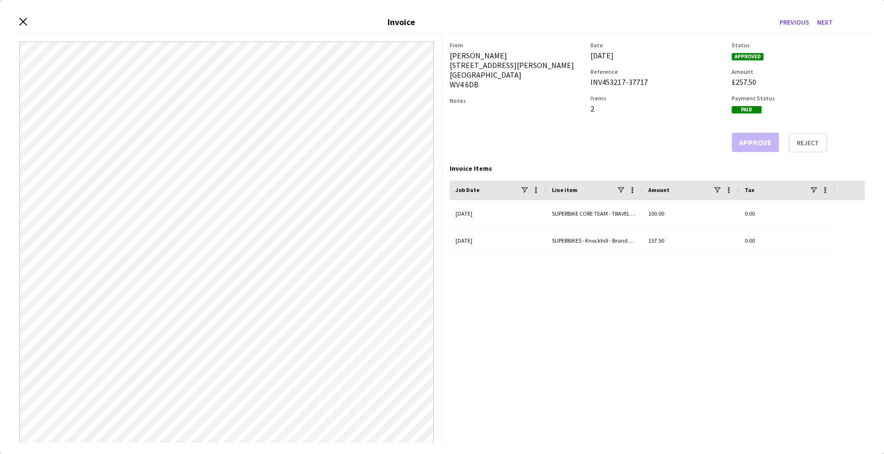
click at [20, 16] on div "Close invoice dialog Invoice Previous Next" at bounding box center [442, 23] width 861 height 22
click at [25, 23] on icon at bounding box center [22, 21] width 9 height 9
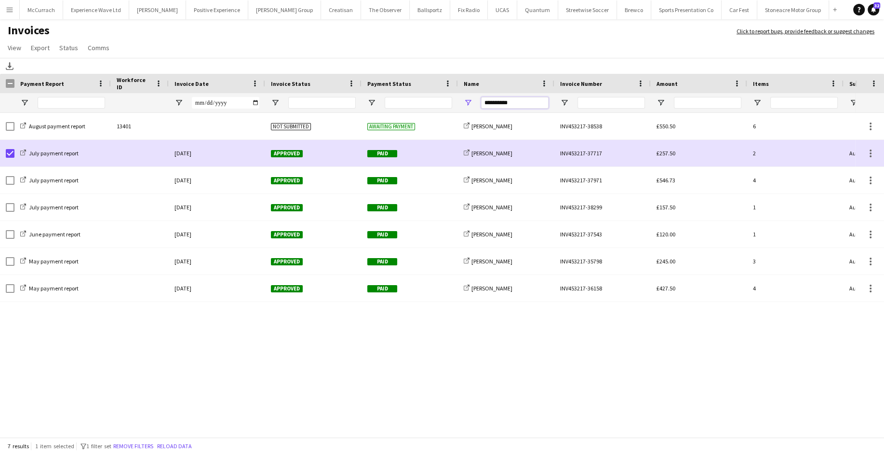
drag, startPoint x: 525, startPoint y: 98, endPoint x: 435, endPoint y: 96, distance: 90.1
click at [436, 97] on div at bounding box center [470, 102] width 940 height 19
drag, startPoint x: 523, startPoint y: 103, endPoint x: 426, endPoint y: 94, distance: 97.3
click at [427, 95] on div at bounding box center [470, 102] width 940 height 19
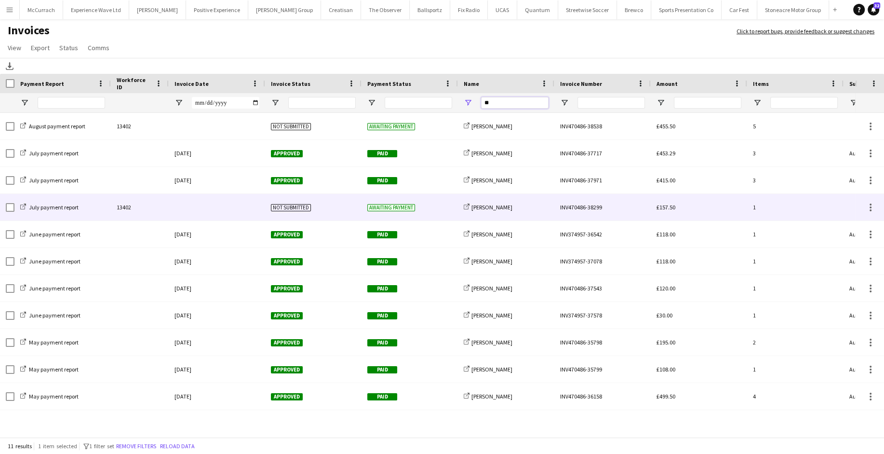
type input "*"
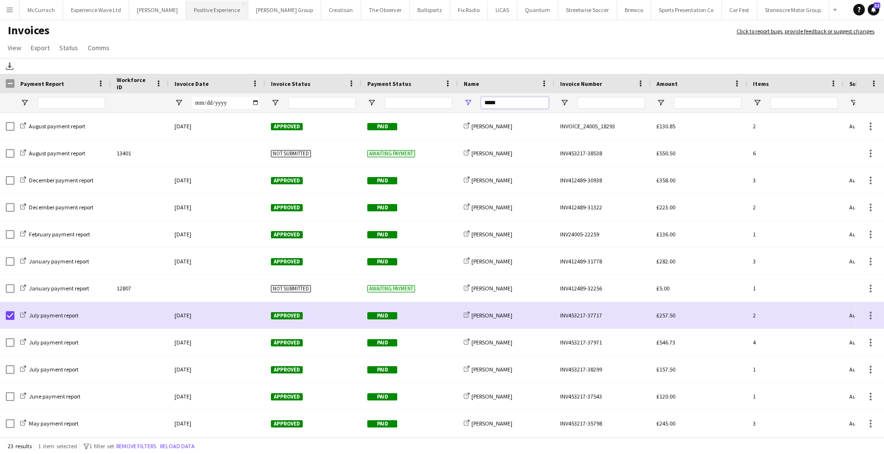
type input "*****"
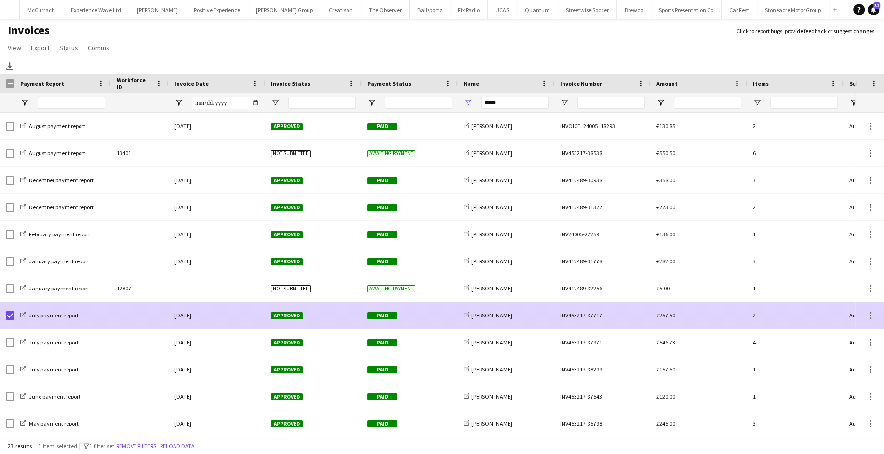
click at [15, 312] on div "July payment report" at bounding box center [62, 315] width 96 height 27
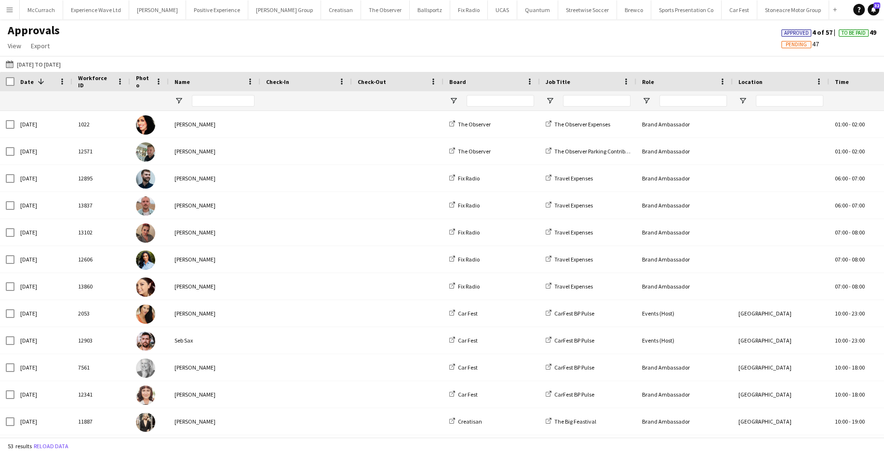
click at [13, 8] on app-icon "Menu" at bounding box center [10, 10] width 8 height 8
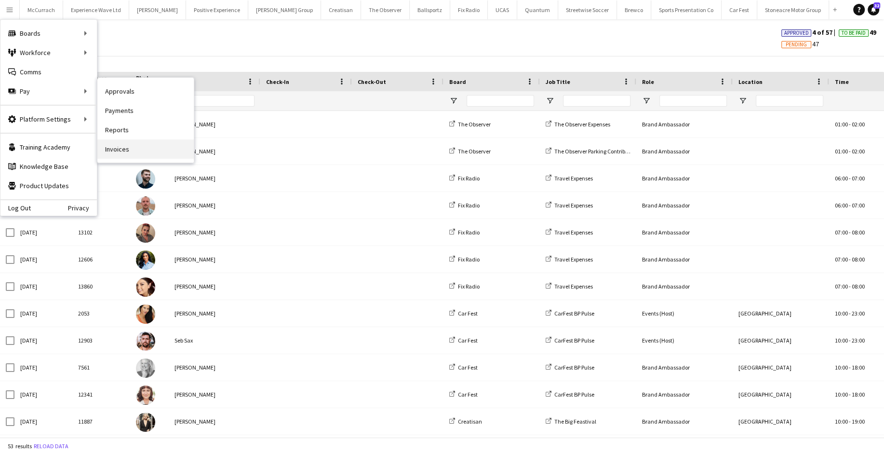
click at [126, 151] on link "Invoices" at bounding box center [145, 148] width 96 height 19
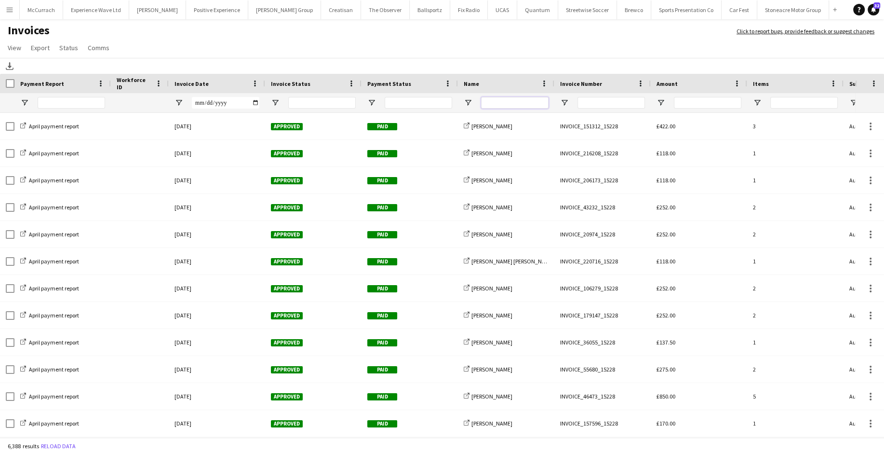
click at [496, 106] on input "Name Filter Input" at bounding box center [514, 103] width 67 height 12
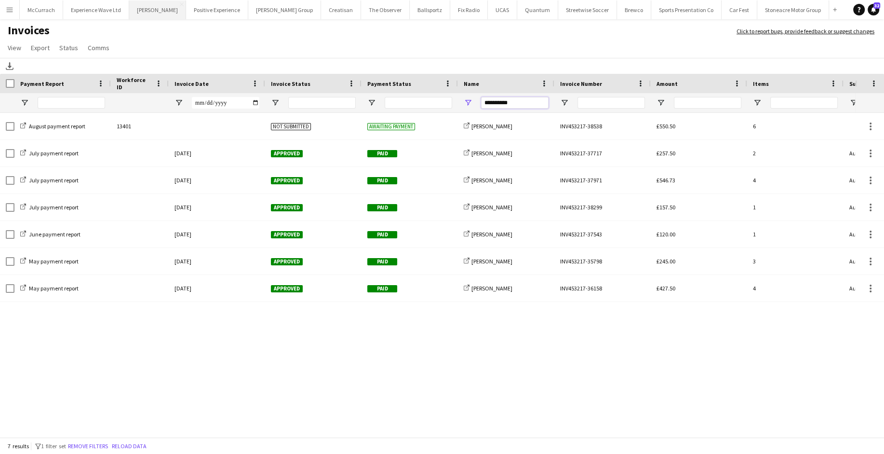
type input "**********"
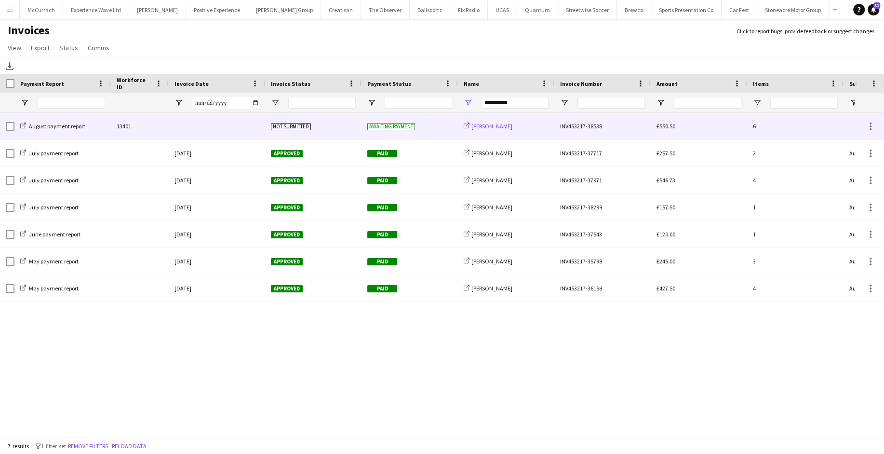
click at [471, 128] on span "Molly-Anna Porter" at bounding box center [491, 125] width 41 height 7
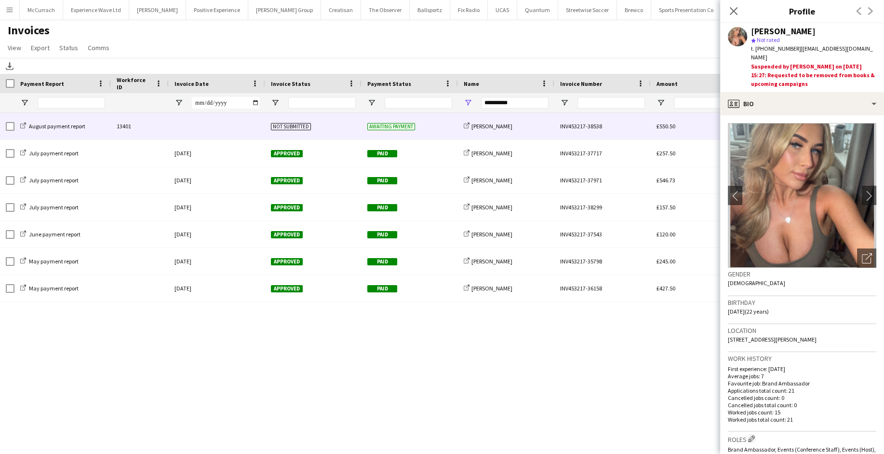
click at [613, 137] on div "INV453217-38538" at bounding box center [602, 126] width 96 height 27
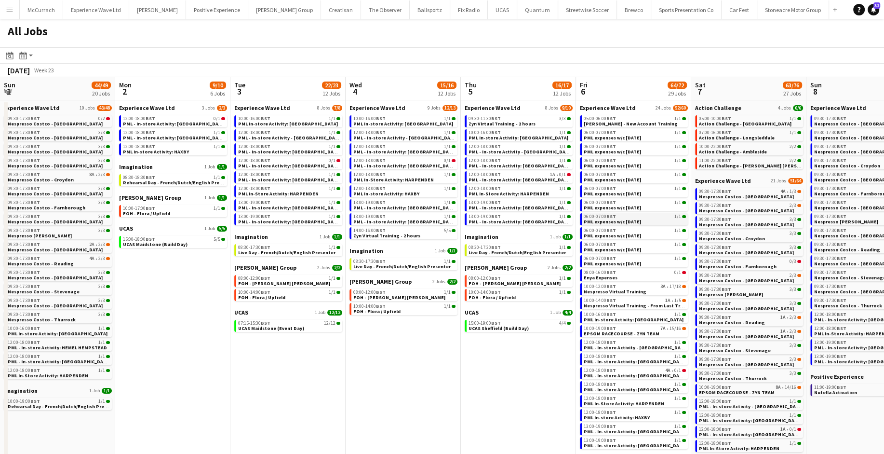
scroll to position [0, 235]
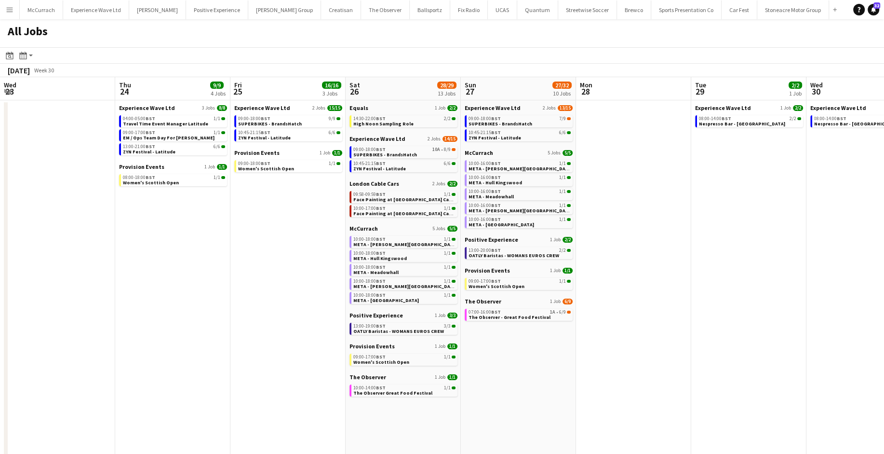
scroll to position [0, 263]
